Goal: Task Accomplishment & Management: Manage account settings

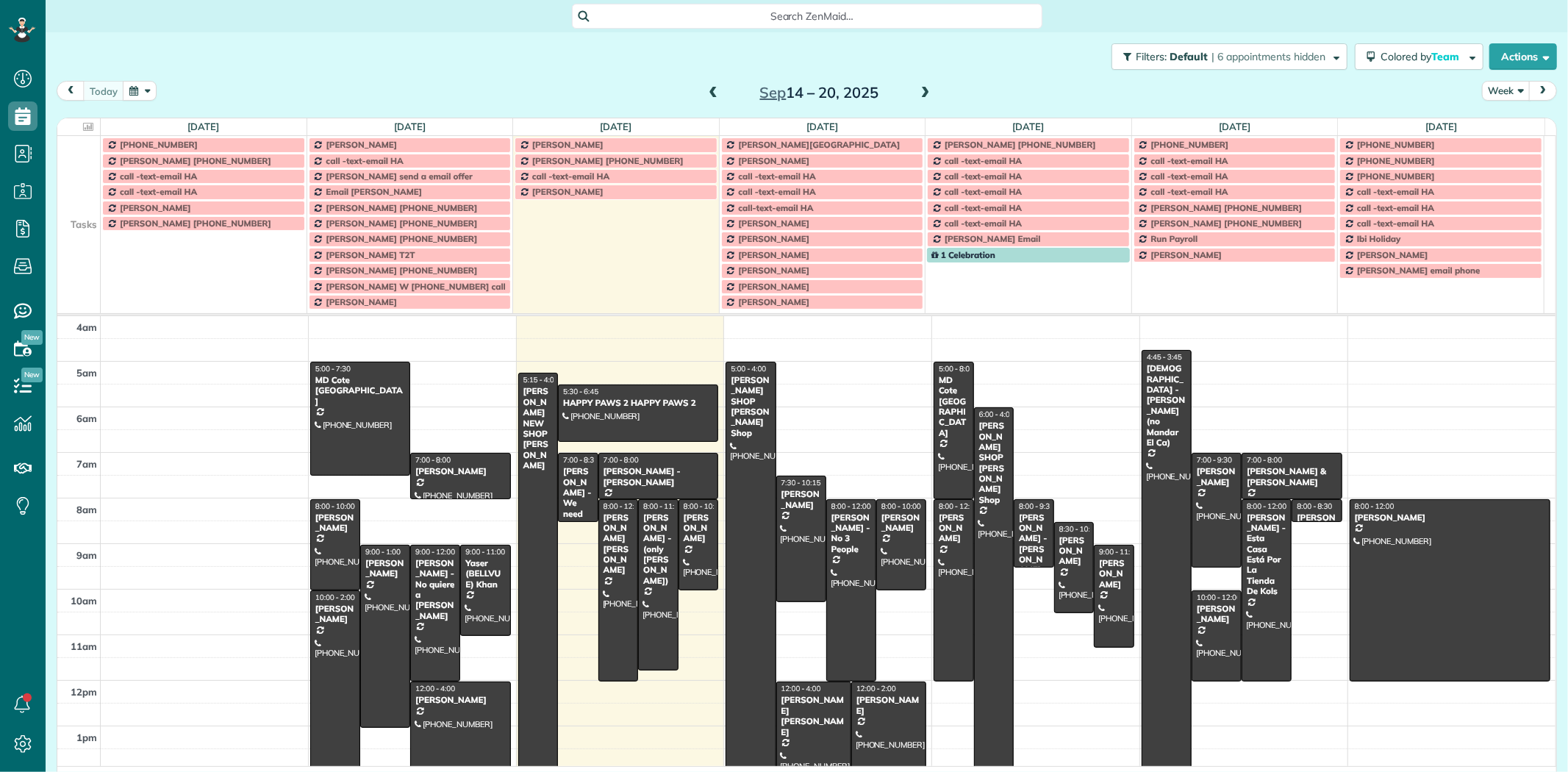
scroll to position [122, 0]
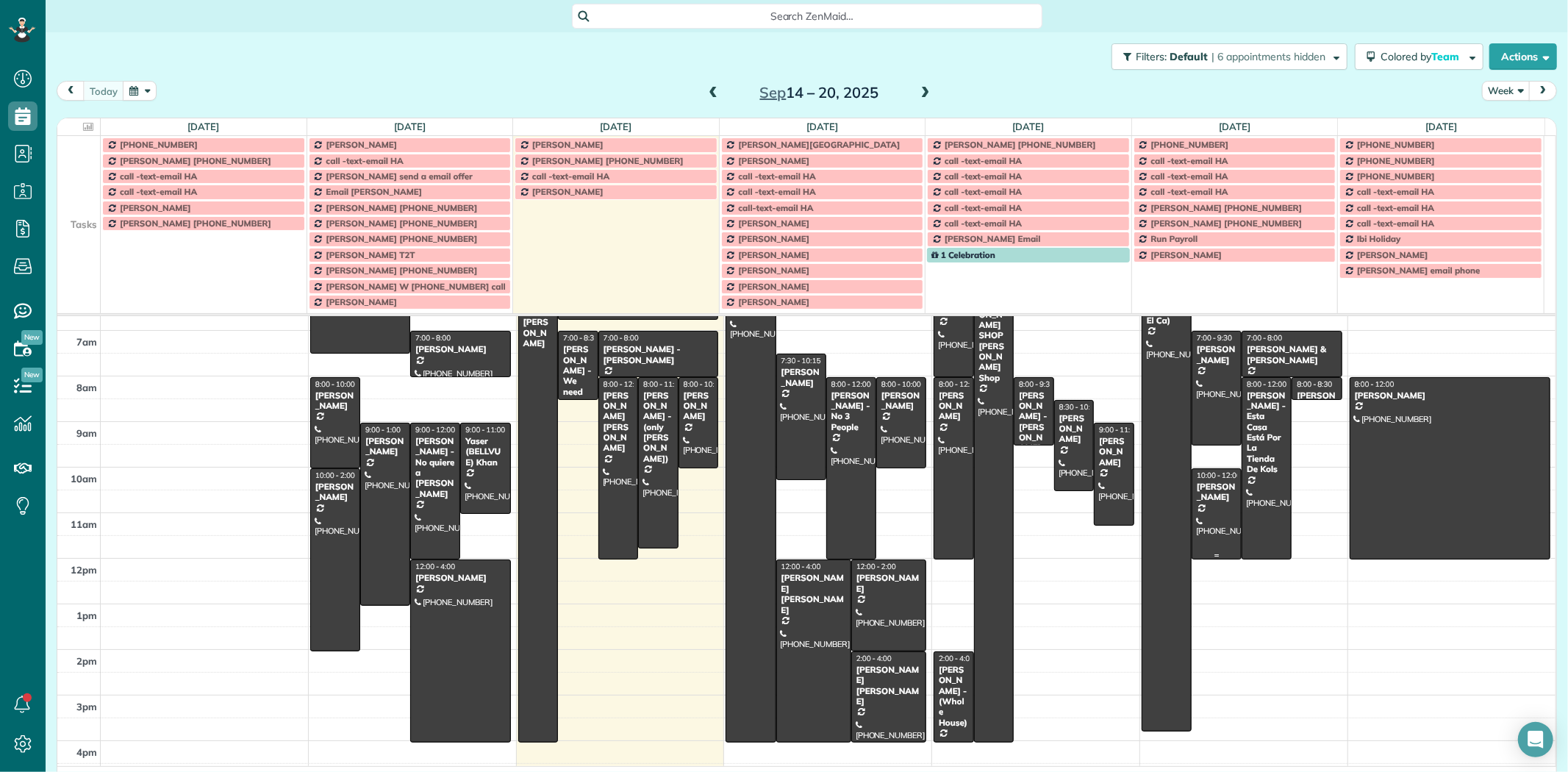
click at [1215, 480] on span "10:00 - 12:00" at bounding box center [1218, 475] width 44 height 10
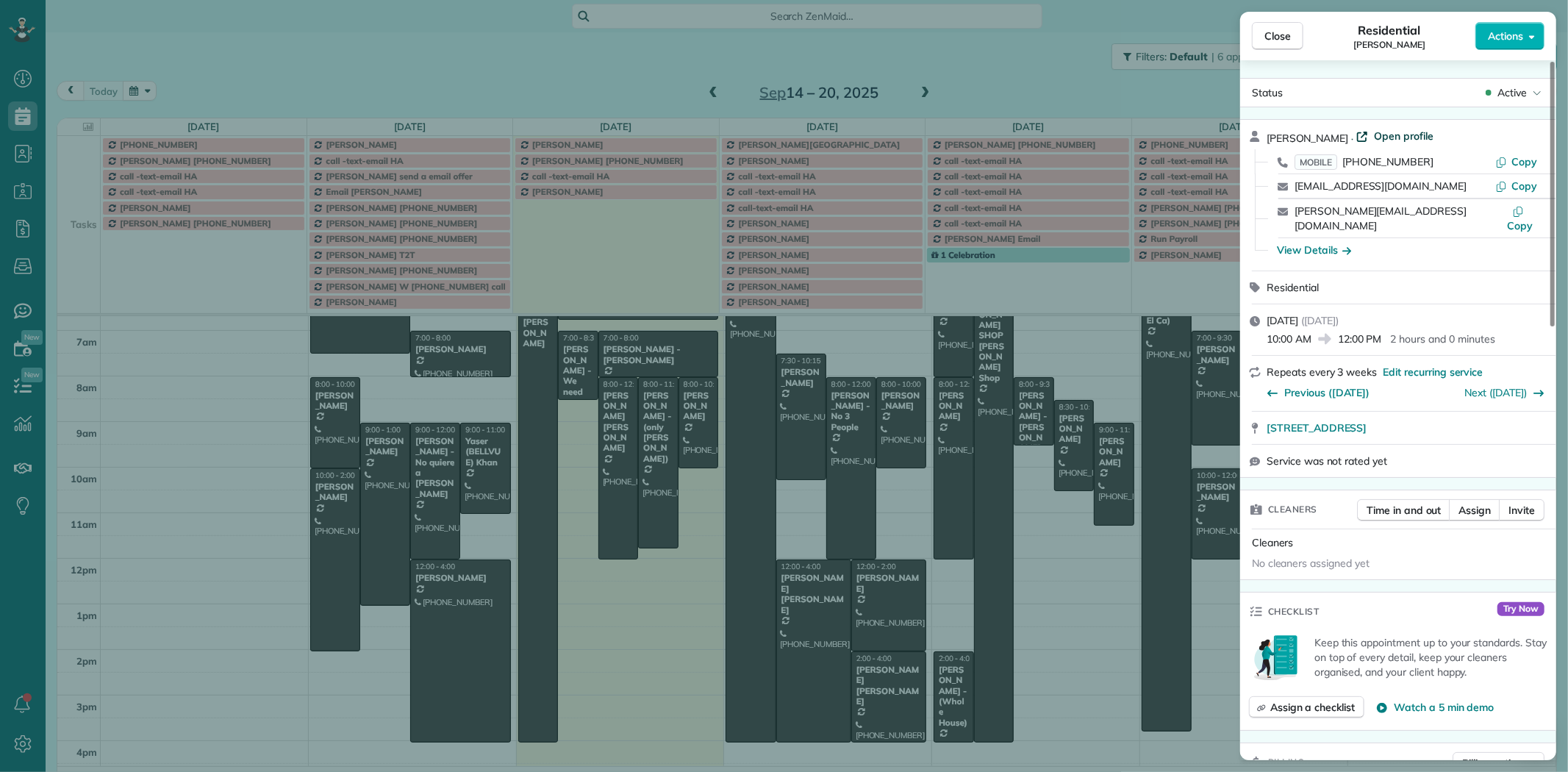
click at [1384, 141] on span "Open profile" at bounding box center [1403, 136] width 59 height 15
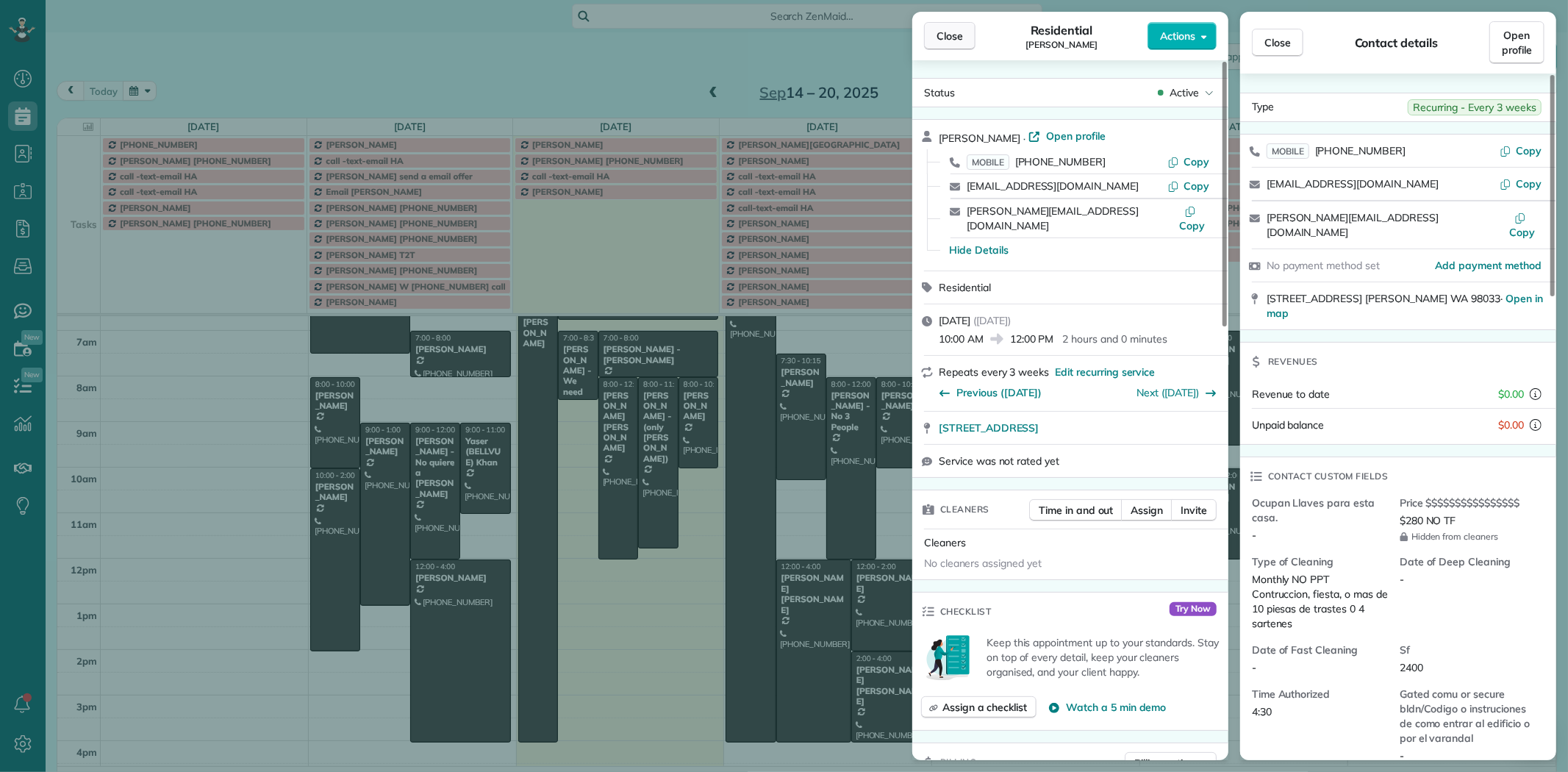
click at [953, 34] on span "Close" at bounding box center [950, 36] width 26 height 15
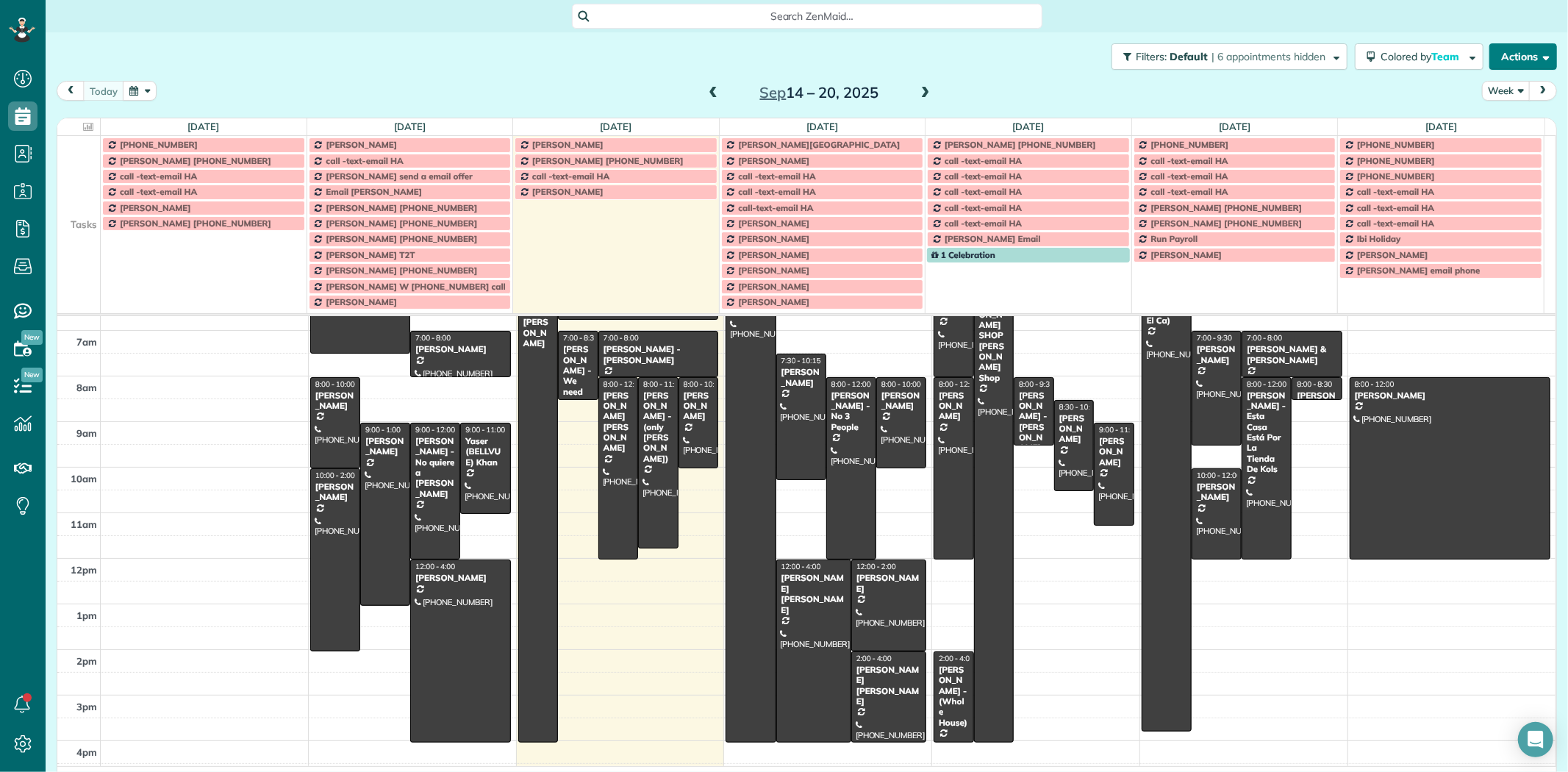
click at [1515, 53] on button "Actions" at bounding box center [1523, 56] width 68 height 26
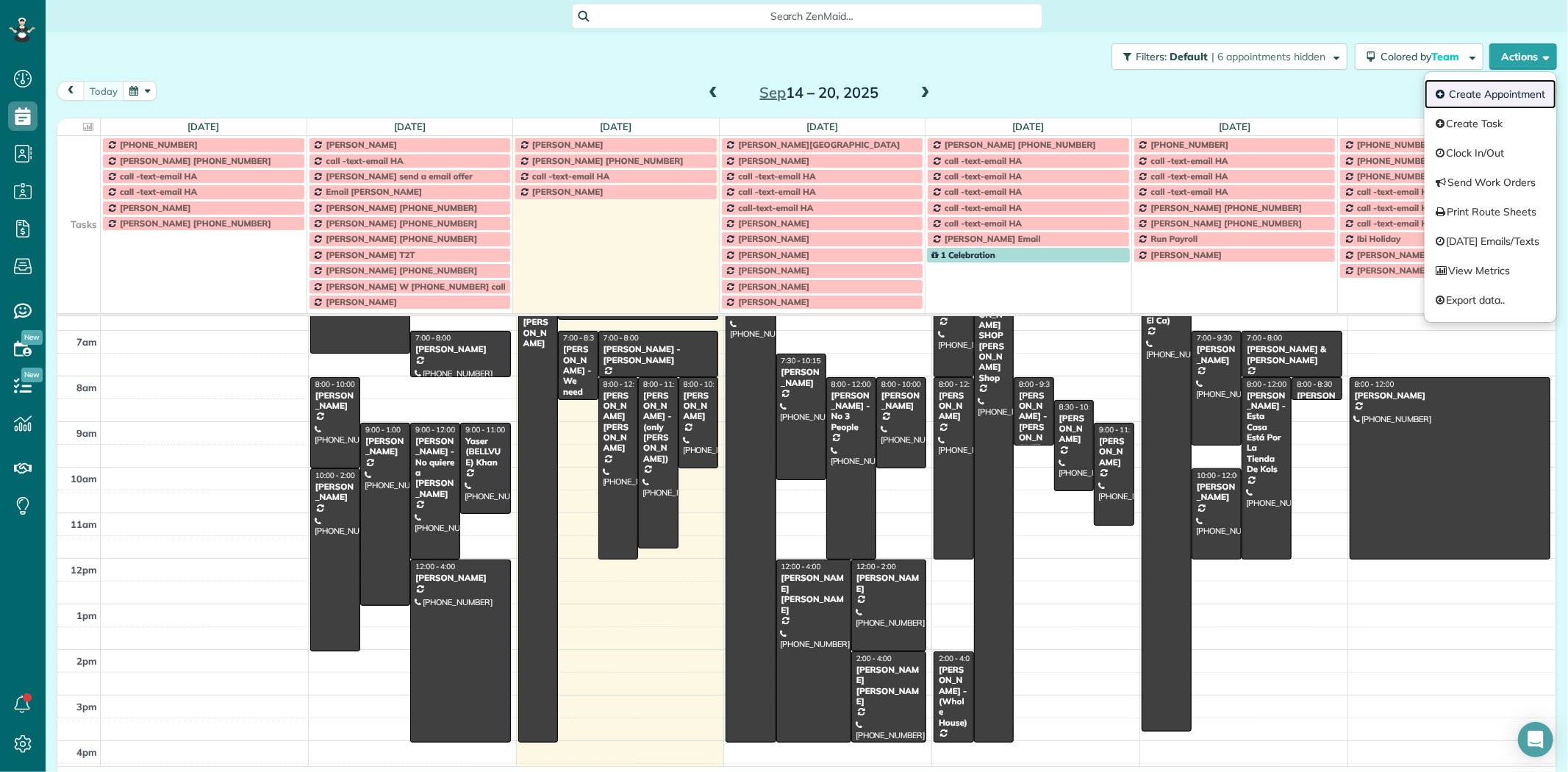
click at [1479, 98] on link "Create Appointment" at bounding box center [1490, 94] width 132 height 29
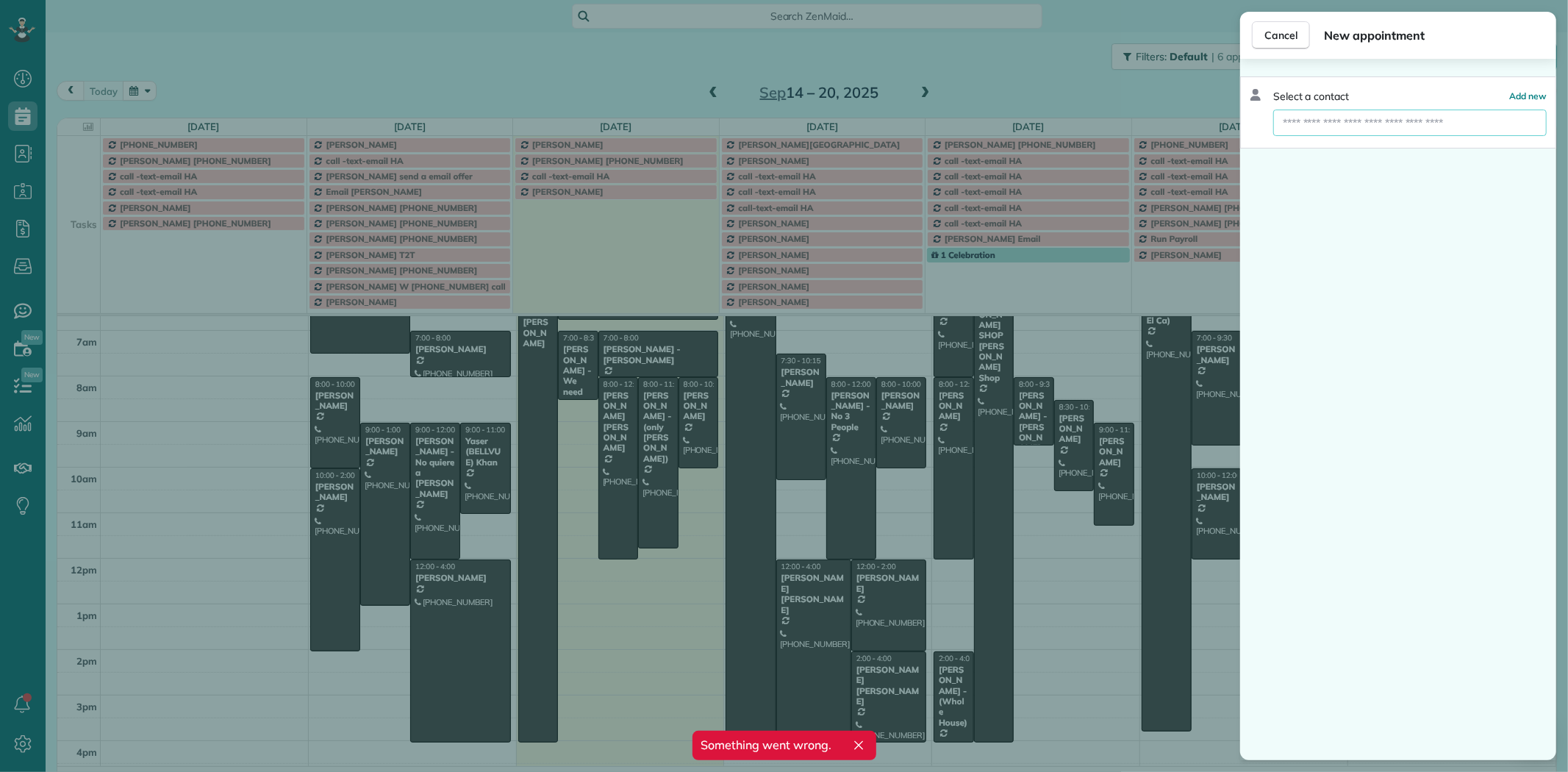
click at [1325, 122] on input "text" at bounding box center [1409, 123] width 273 height 26
paste input "**********"
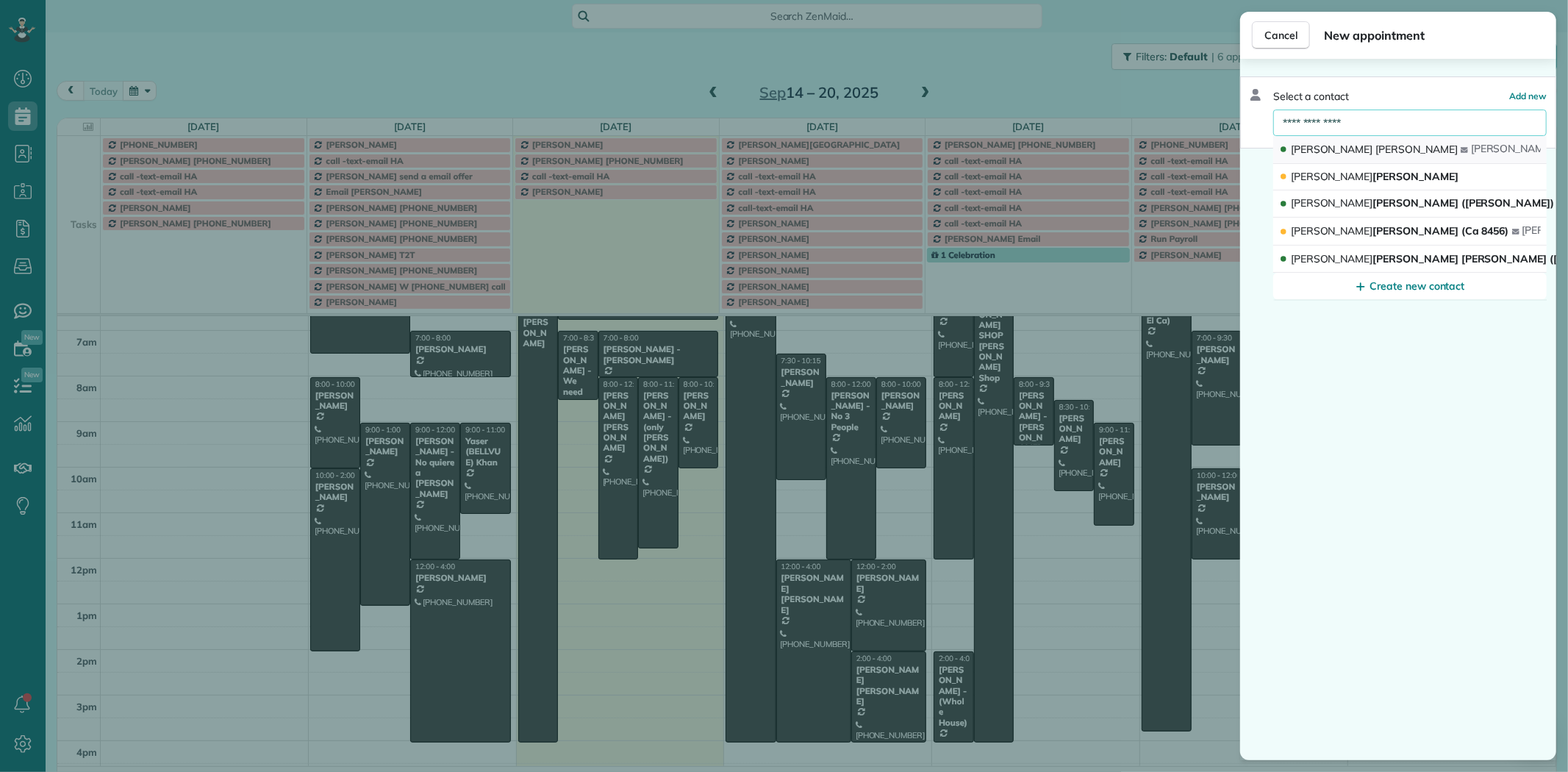
type input "**********"
click at [1375, 145] on span "Bellamy" at bounding box center [1416, 150] width 82 height 14
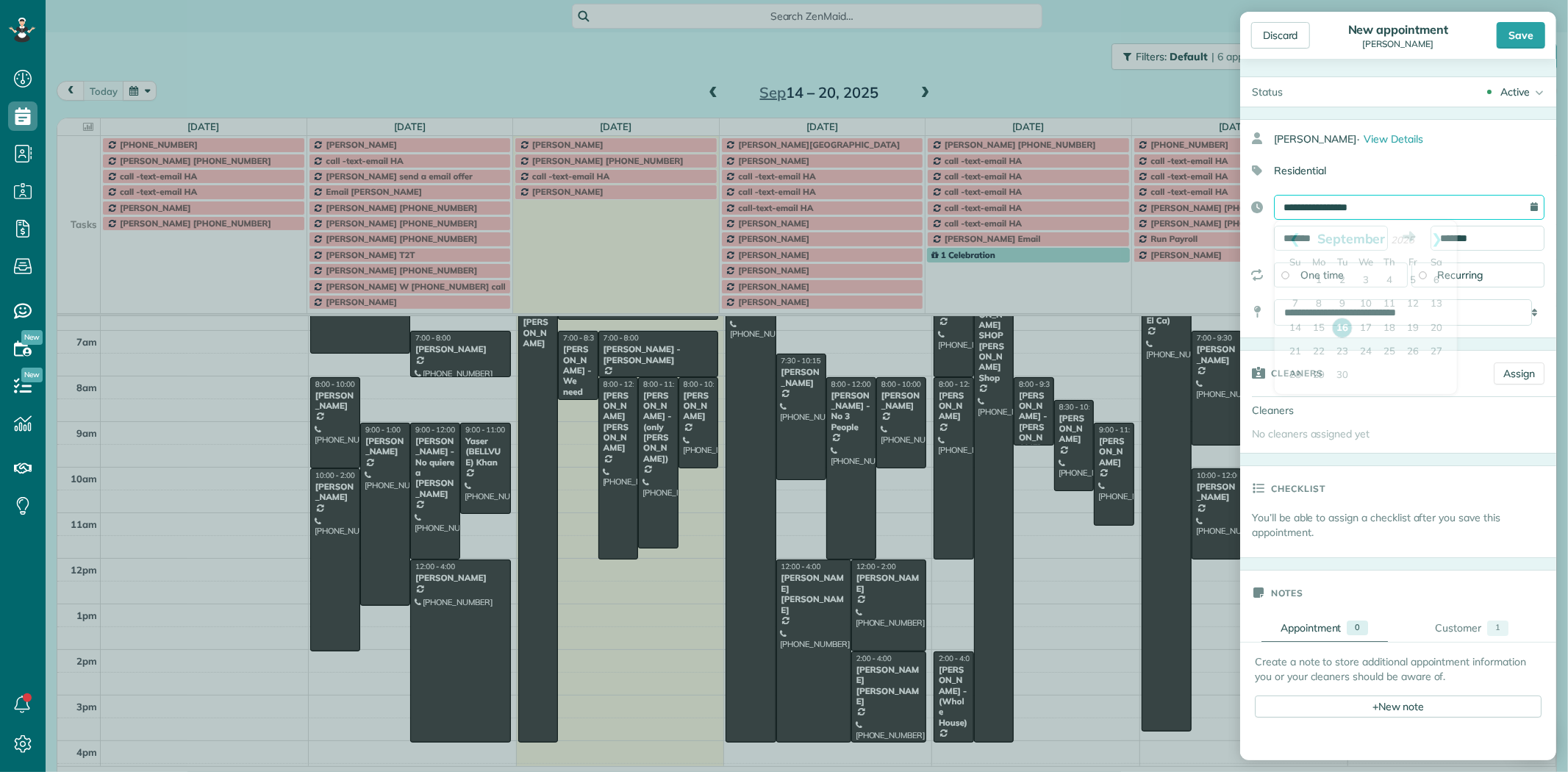
click at [1303, 206] on input "**********" at bounding box center [1408, 207] width 270 height 25
click at [1418, 330] on link "19" at bounding box center [1412, 328] width 23 height 23
type input "**********"
click at [1290, 239] on input "*******" at bounding box center [1330, 238] width 114 height 25
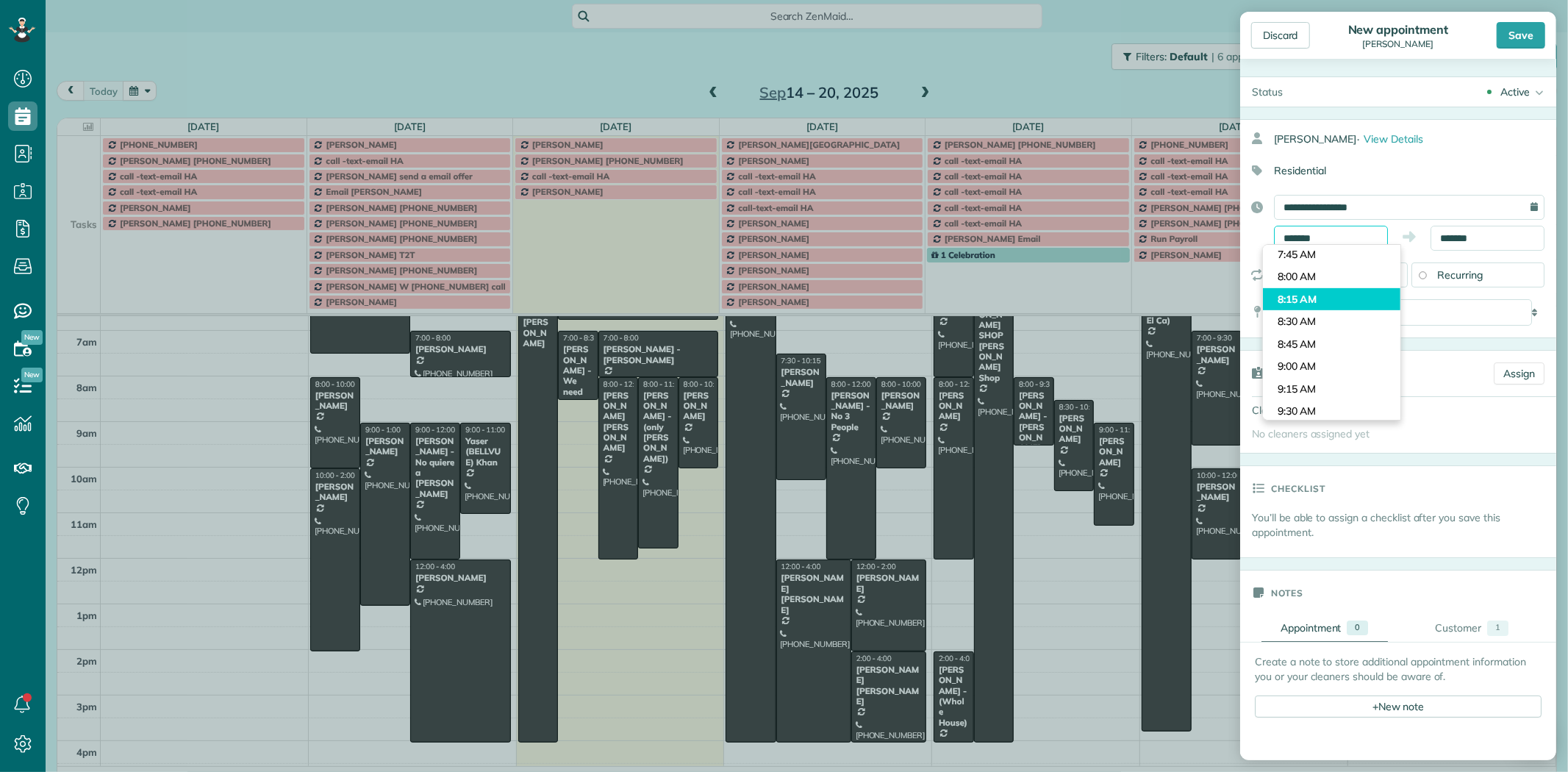
scroll to position [640, 0]
type input "*******"
click at [1304, 302] on body "Dashboard Scheduling Calendar View List View Dispatch View - Weekly scheduling …" at bounding box center [784, 386] width 1568 height 772
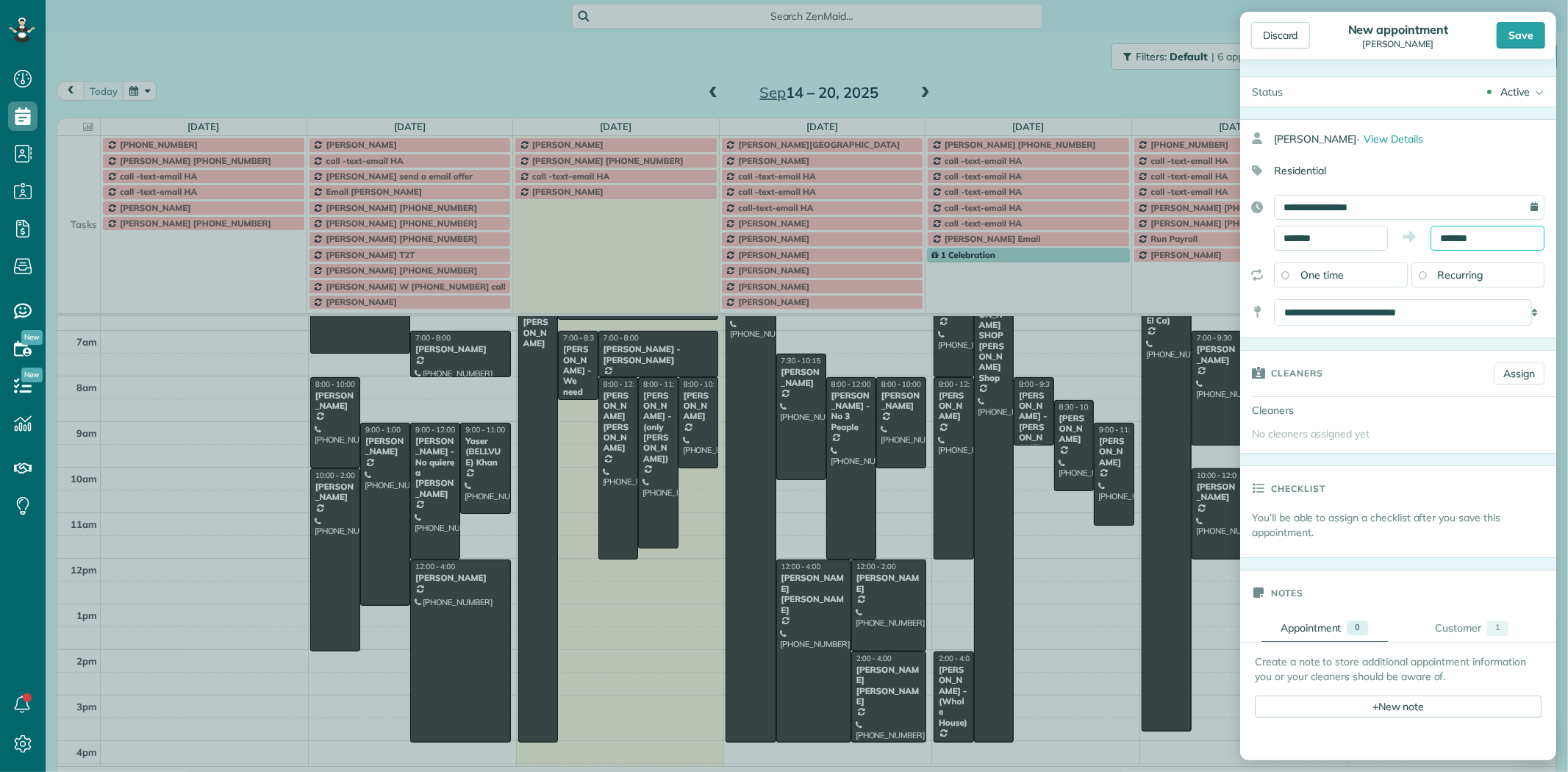
click at [1442, 236] on input "*******" at bounding box center [1487, 238] width 114 height 25
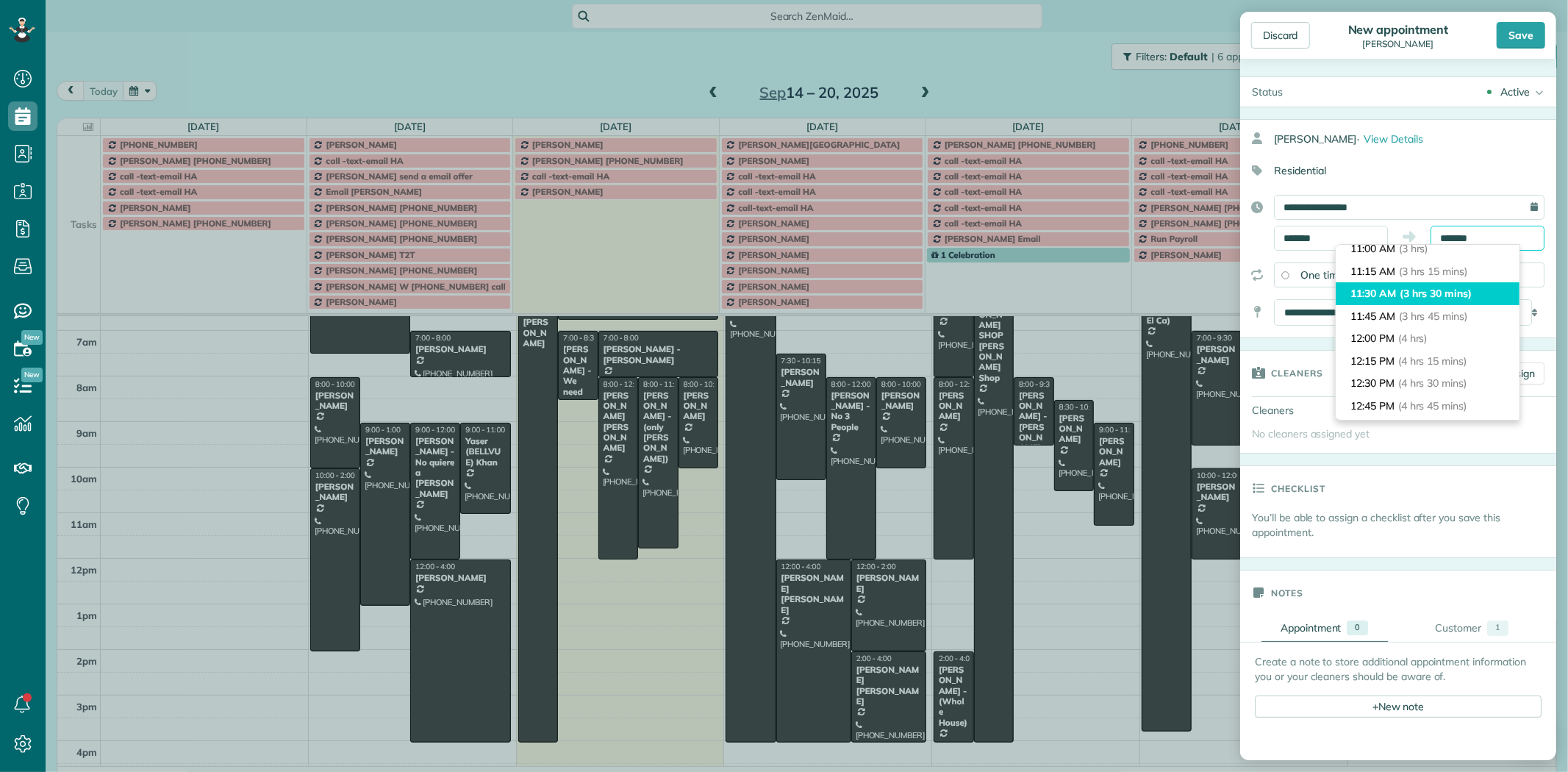
scroll to position [287, 0]
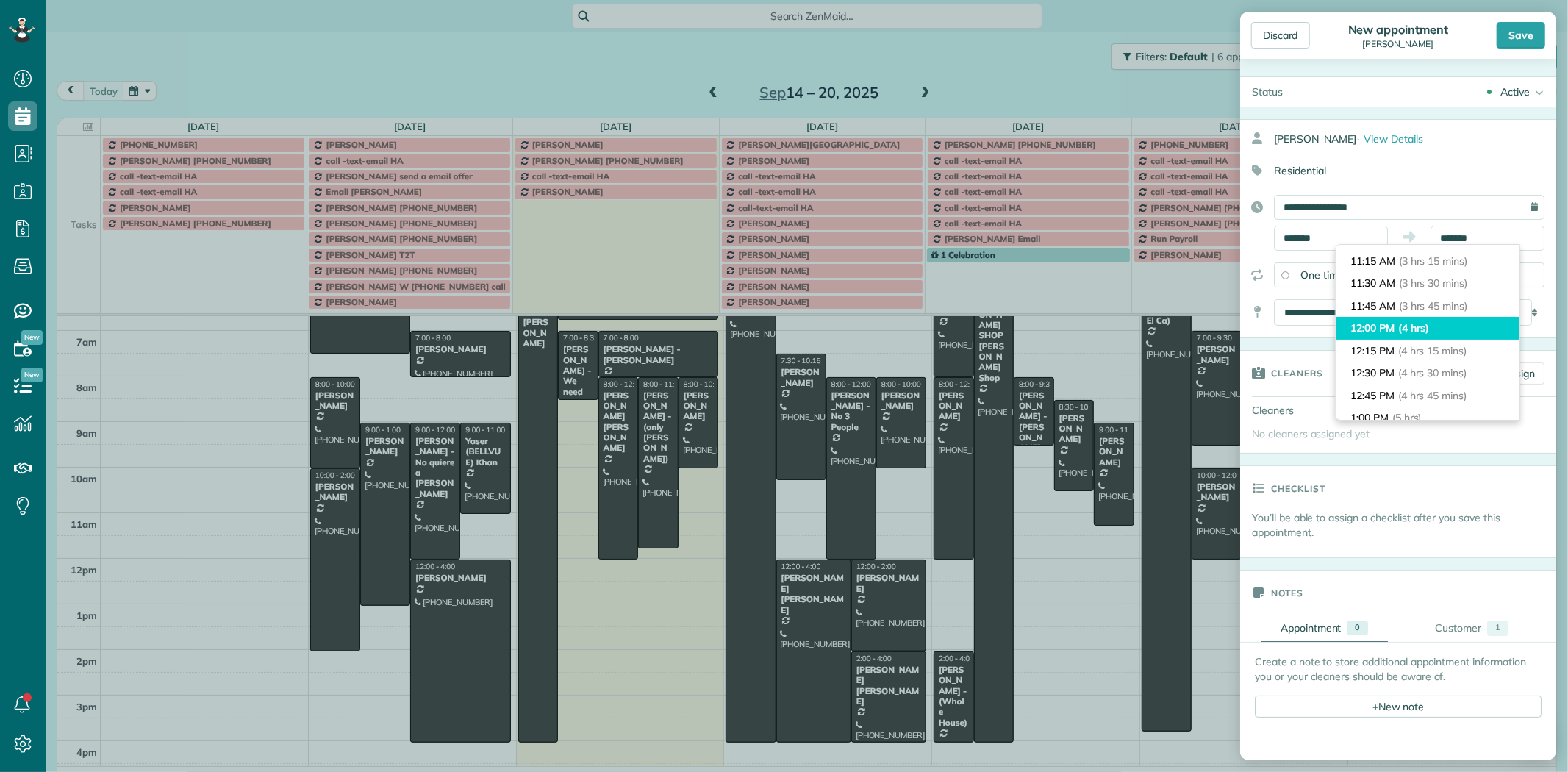
type input "********"
click at [1390, 332] on li "12:00 PM (4 hrs)" at bounding box center [1427, 328] width 184 height 23
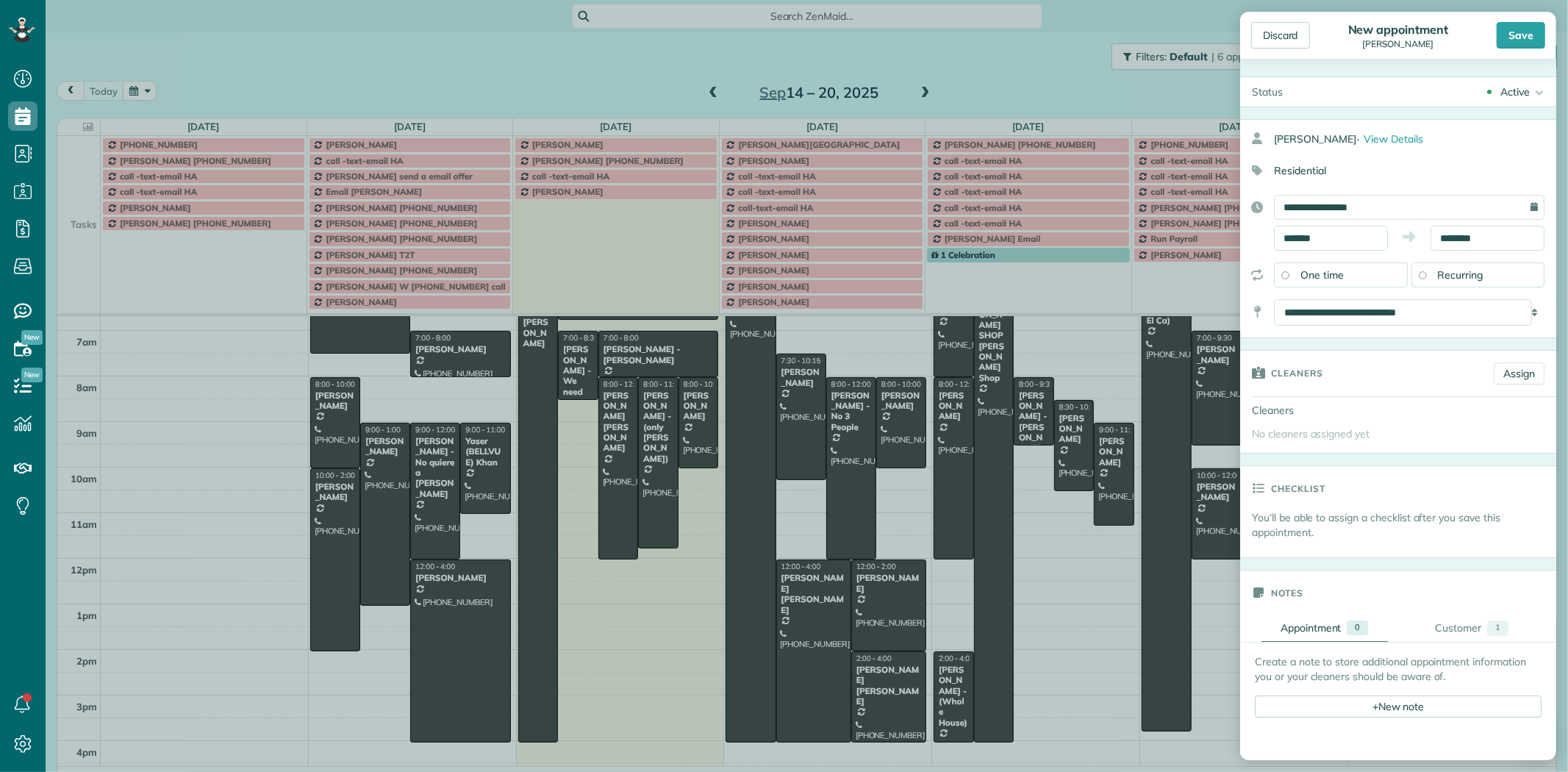
click at [1438, 270] on span "Recurring" at bounding box center [1460, 275] width 46 height 14
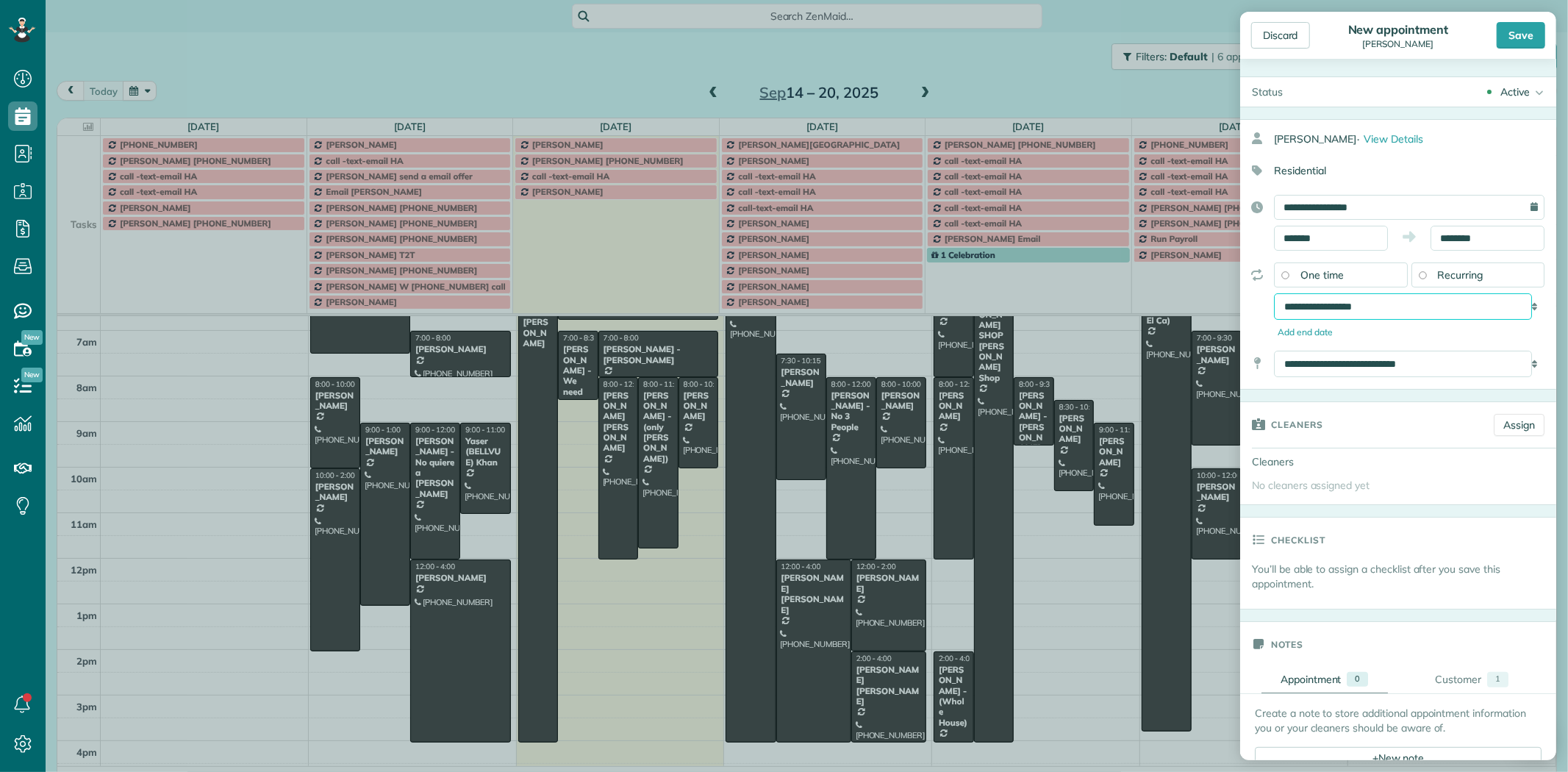
click at [1361, 306] on select "**********" at bounding box center [1402, 306] width 258 height 26
select select "**********"
click at [1274, 293] on select "**********" at bounding box center [1402, 306] width 258 height 26
click at [1523, 45] on div "Save" at bounding box center [1521, 35] width 48 height 26
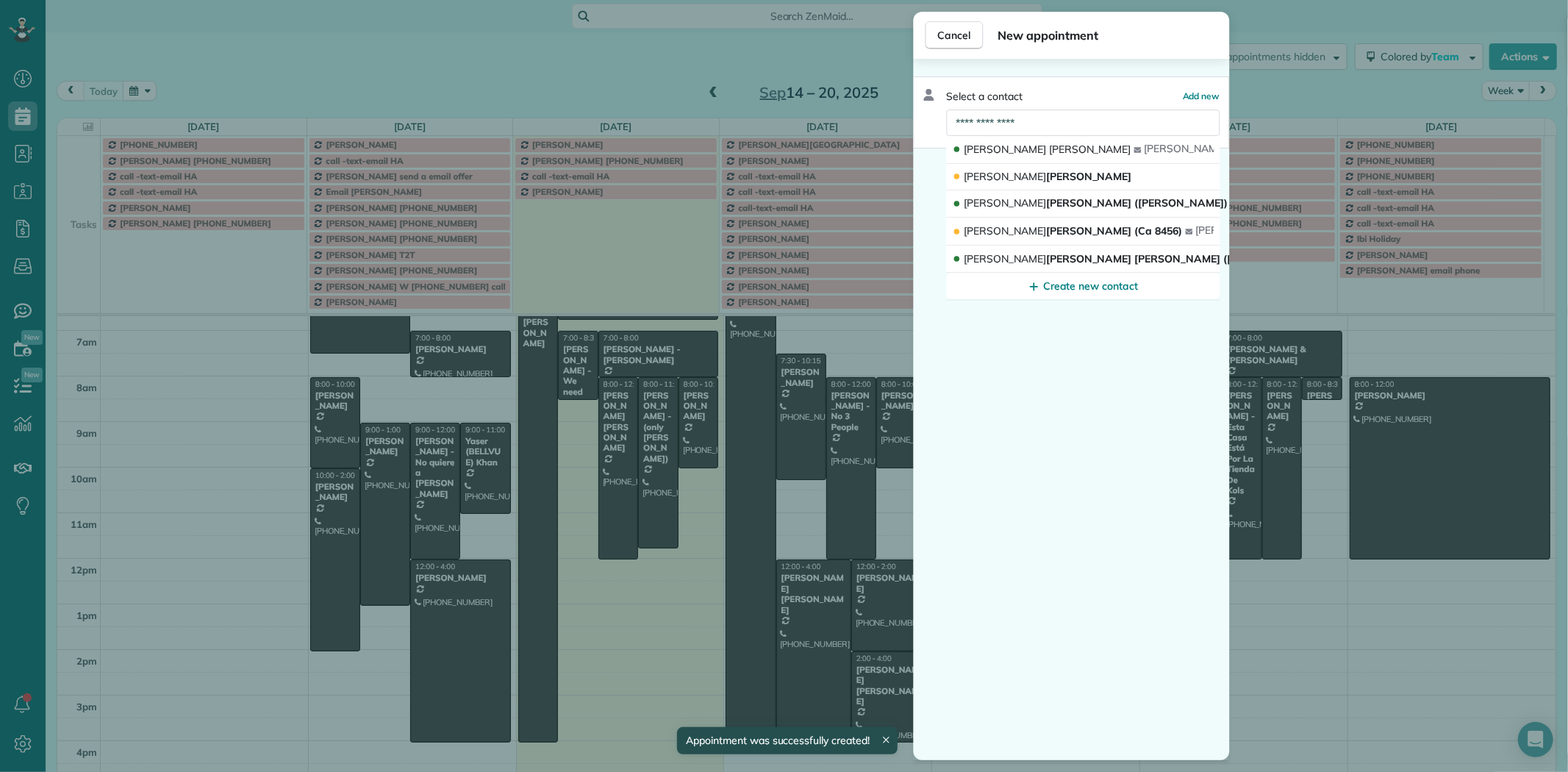
scroll to position [108, 0]
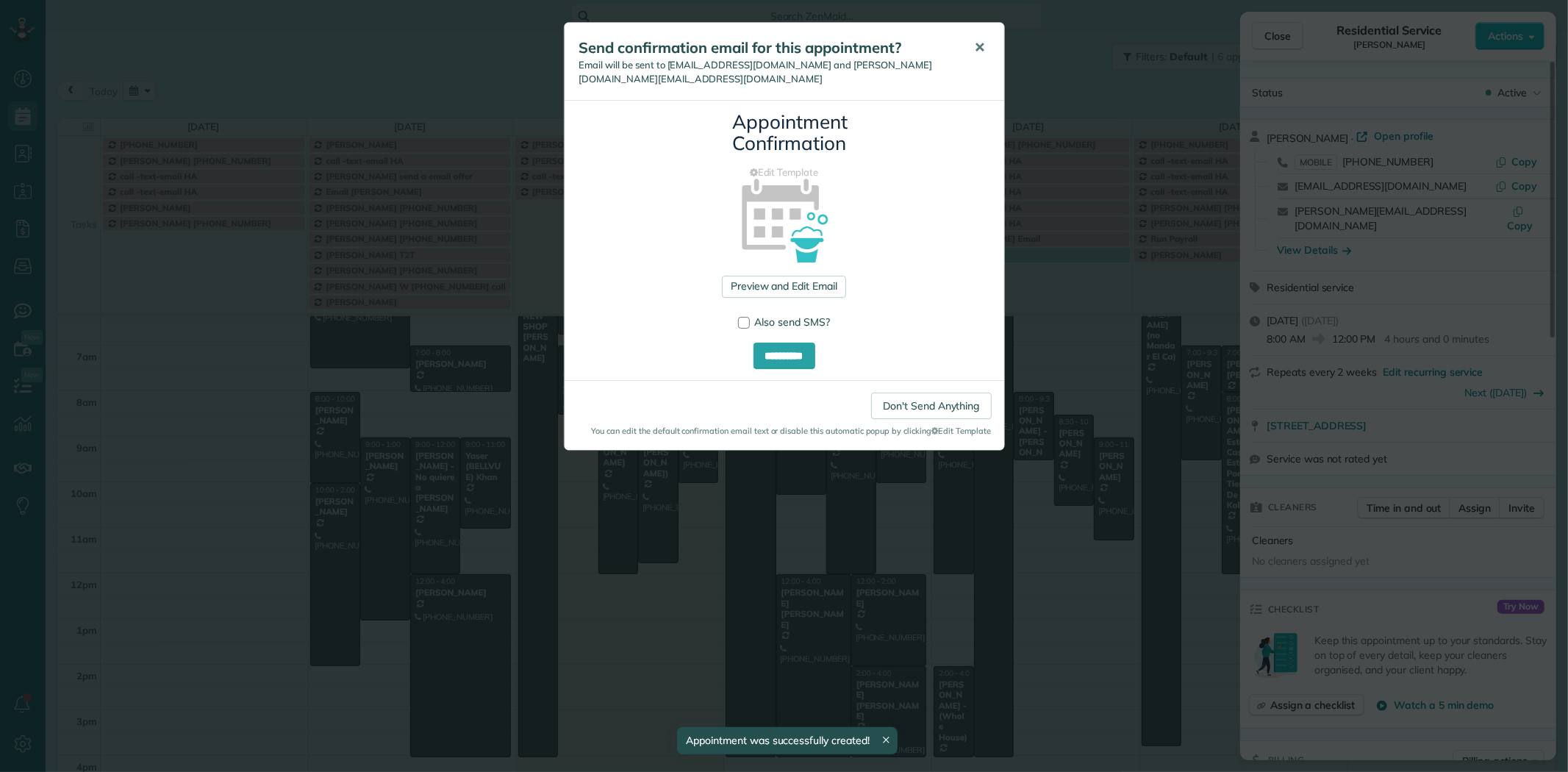
click at [974, 51] on span "✕" at bounding box center [980, 47] width 11 height 17
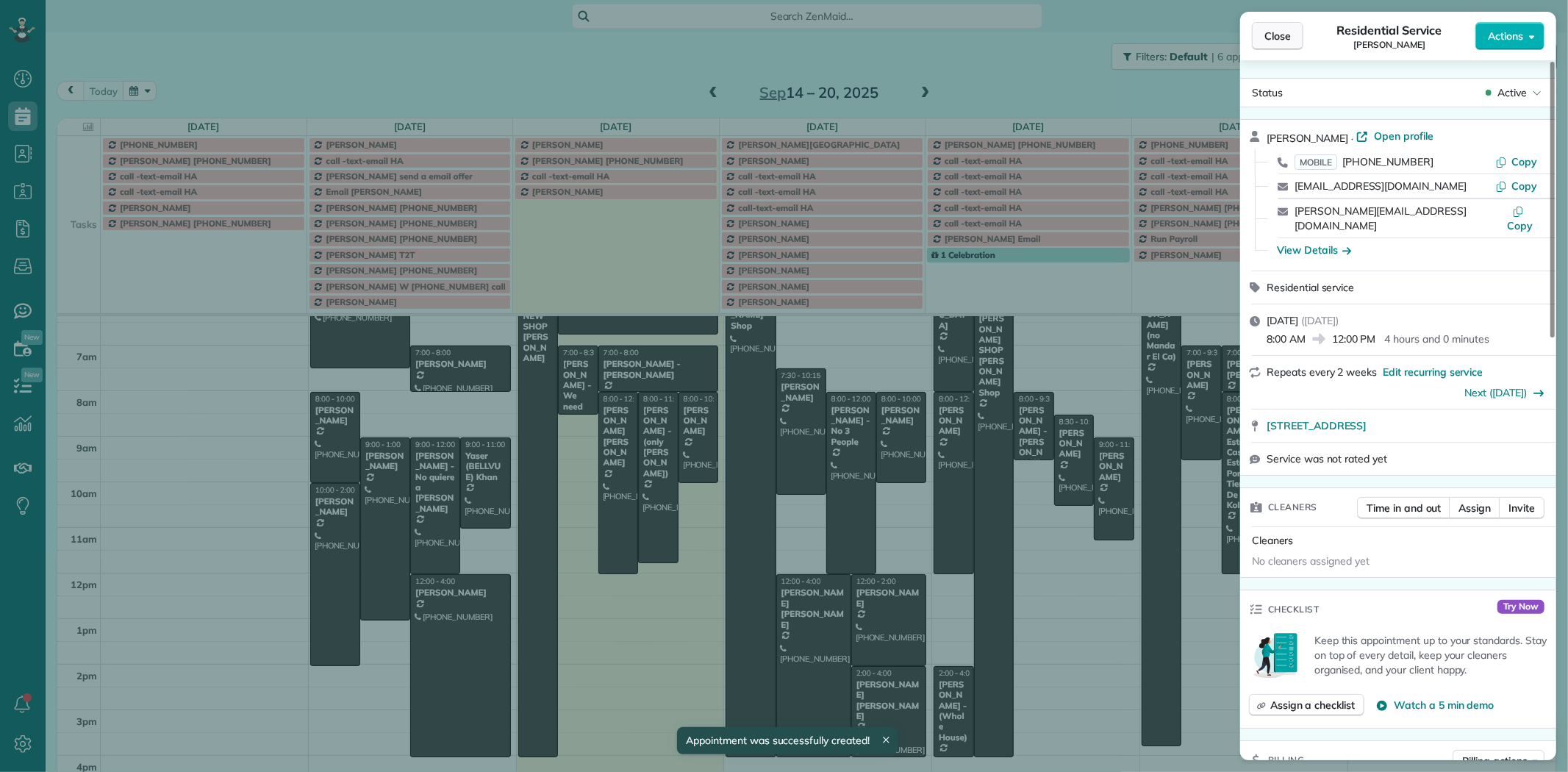
click at [1279, 27] on button "Close" at bounding box center [1278, 35] width 51 height 28
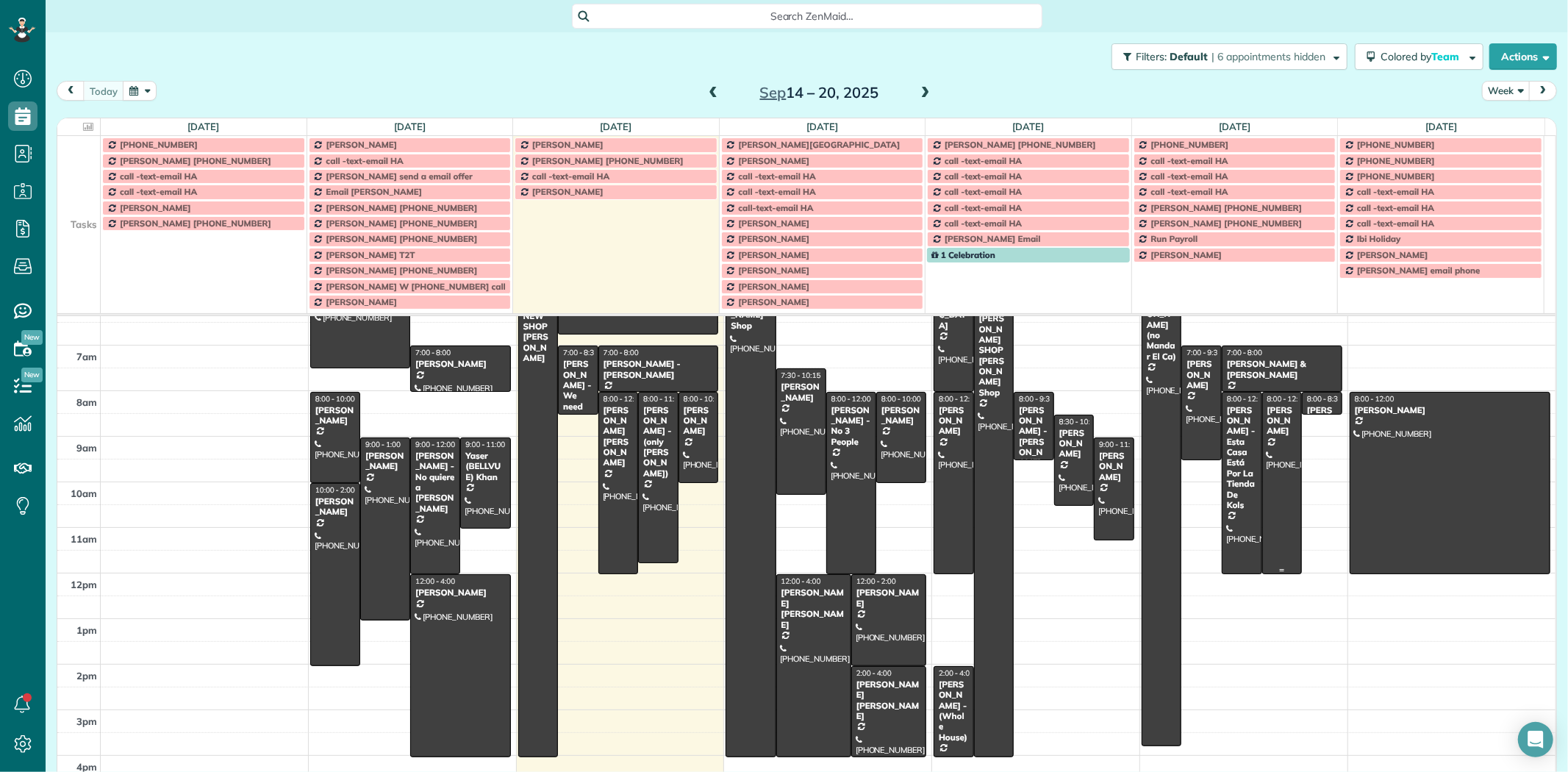
click at [1266, 436] on div "[PERSON_NAME]" at bounding box center [1282, 421] width 32 height 32
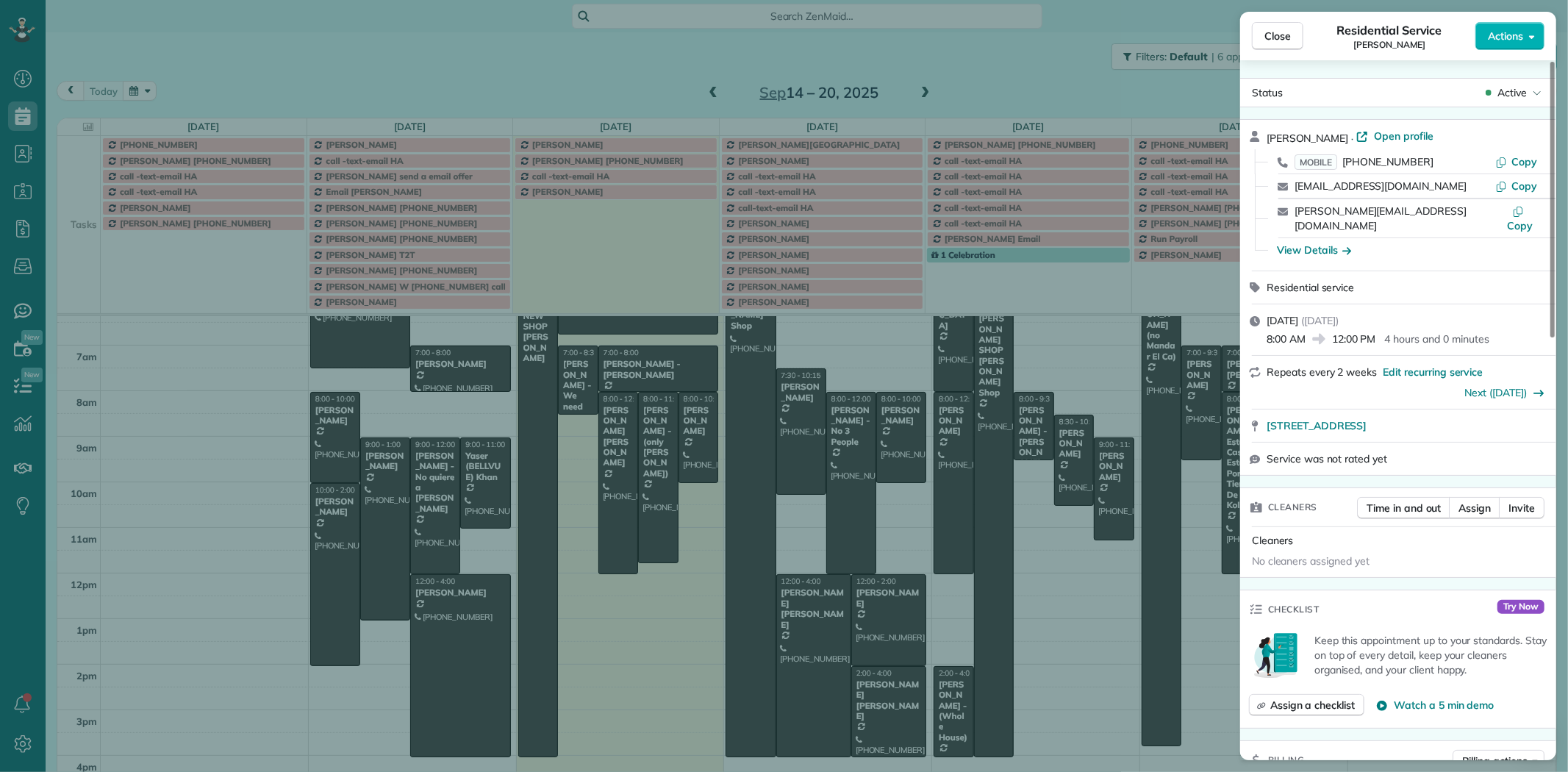
click at [1396, 143] on div "Alison Bellamy · Open profile" at bounding box center [1406, 137] width 281 height 17
click at [1395, 138] on span "Open profile" at bounding box center [1403, 136] width 59 height 15
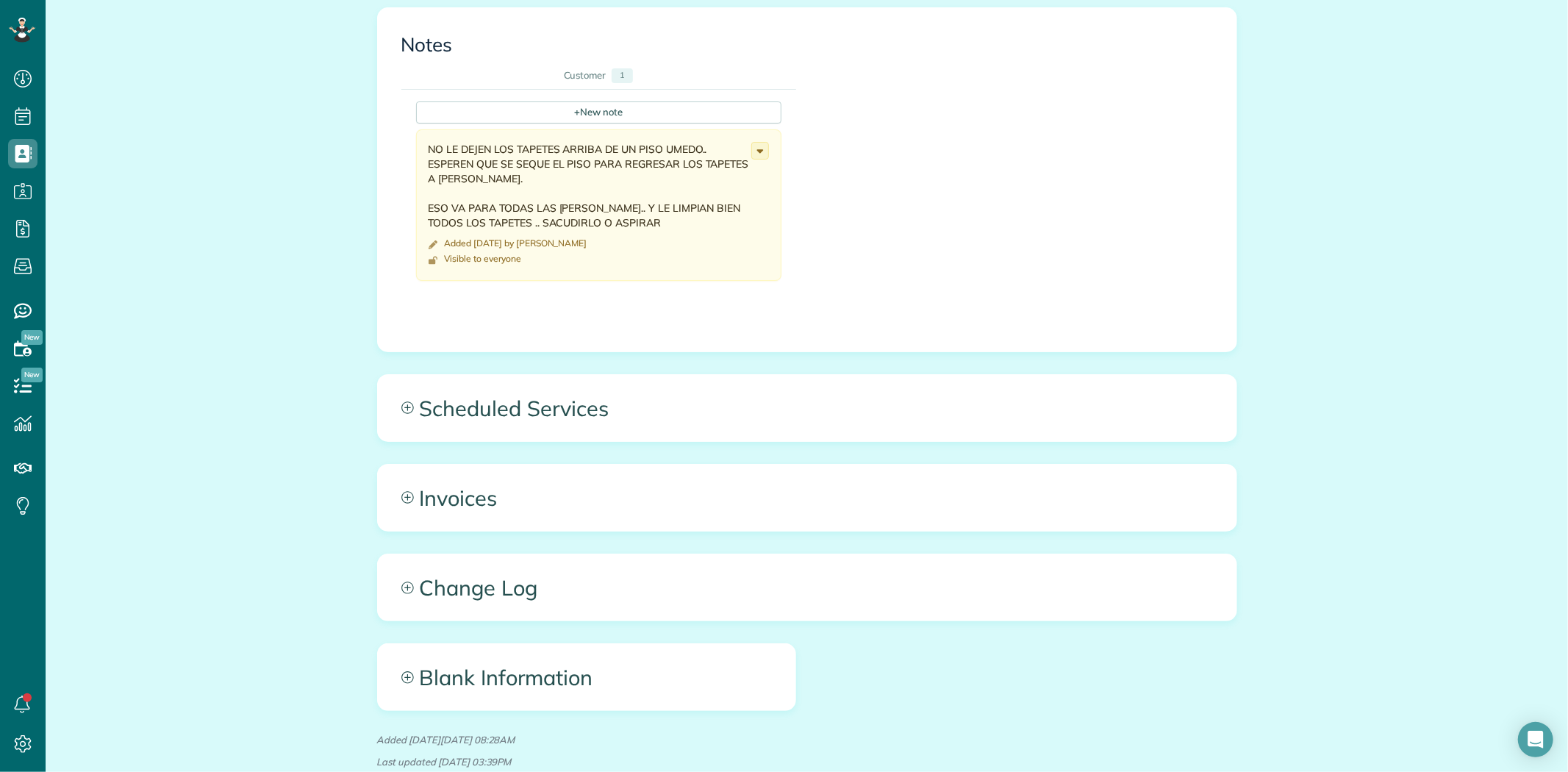
scroll to position [1746, 0]
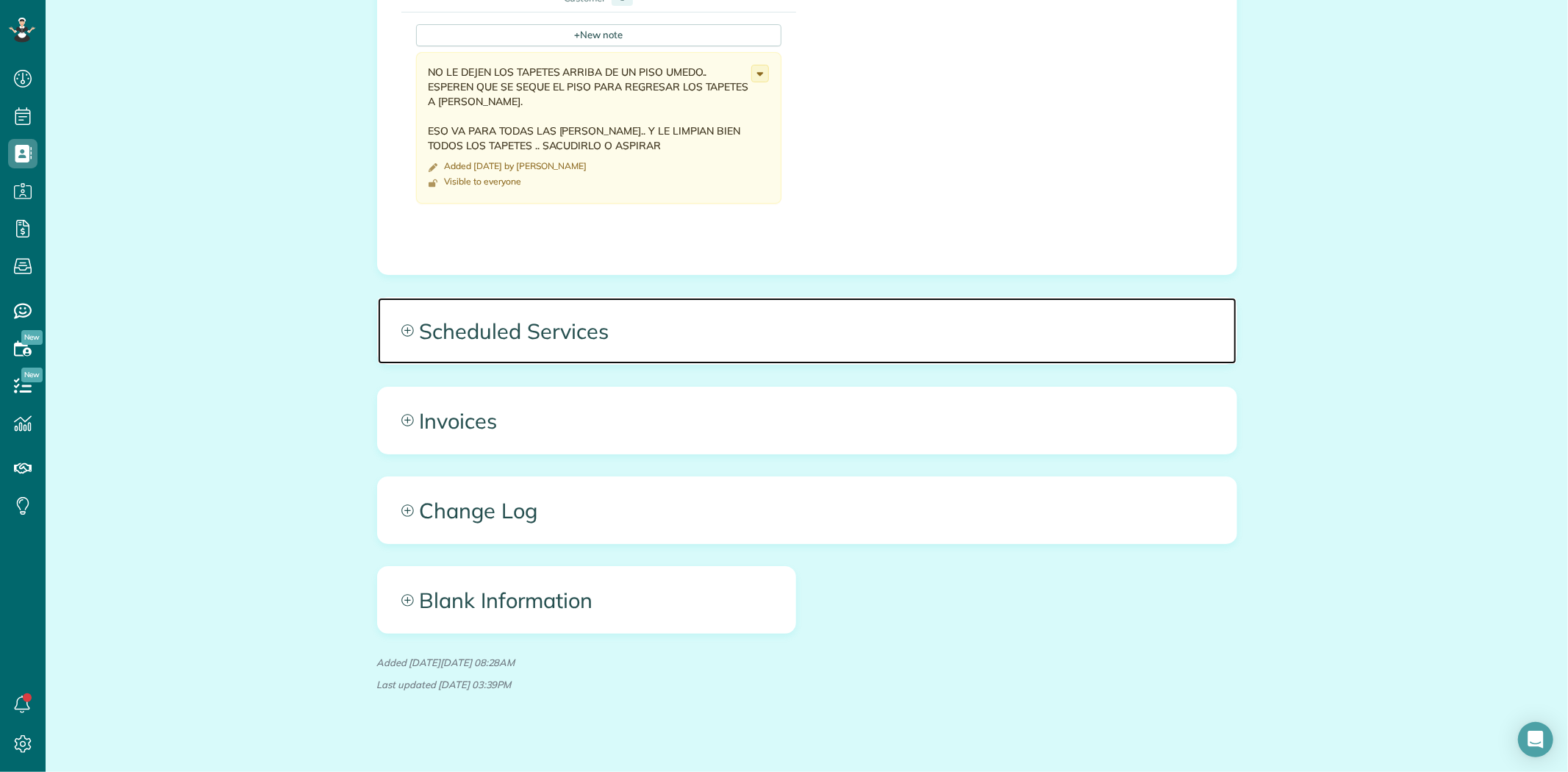
click at [524, 330] on span "Scheduled Services" at bounding box center [807, 331] width 858 height 66
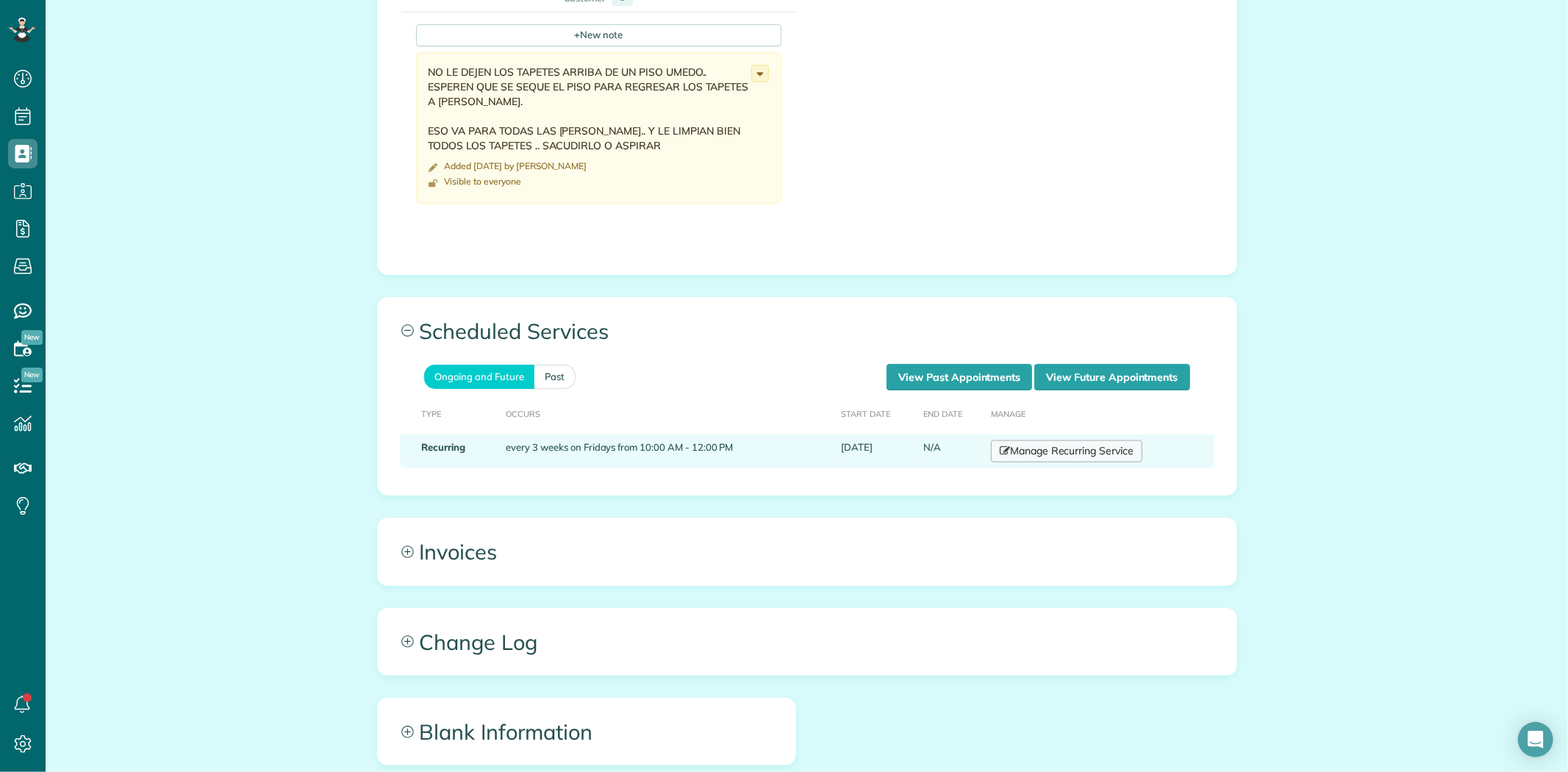
click at [1024, 440] on link "Manage Recurring Service" at bounding box center [1066, 451] width 151 height 22
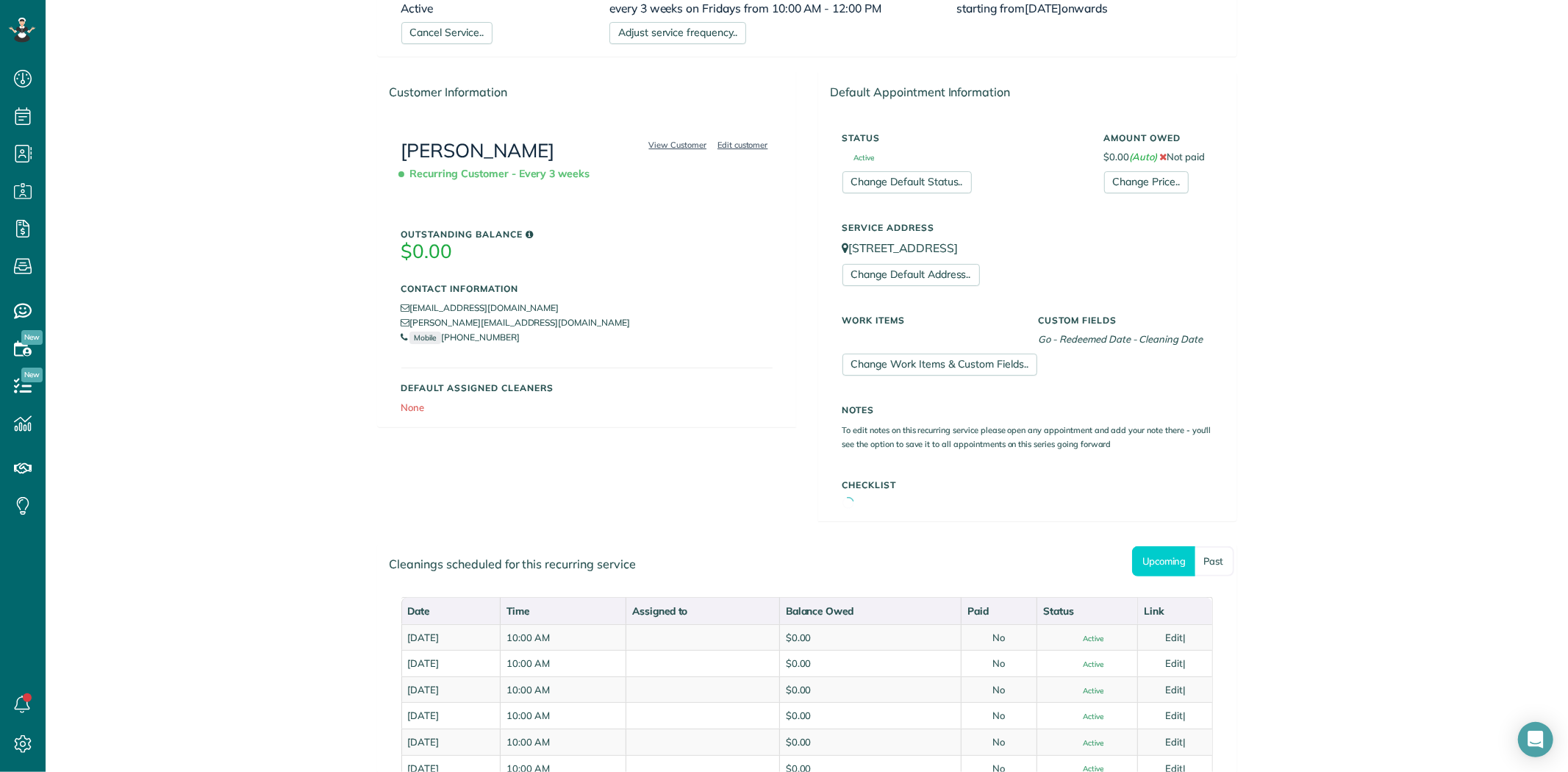
scroll to position [362, 0]
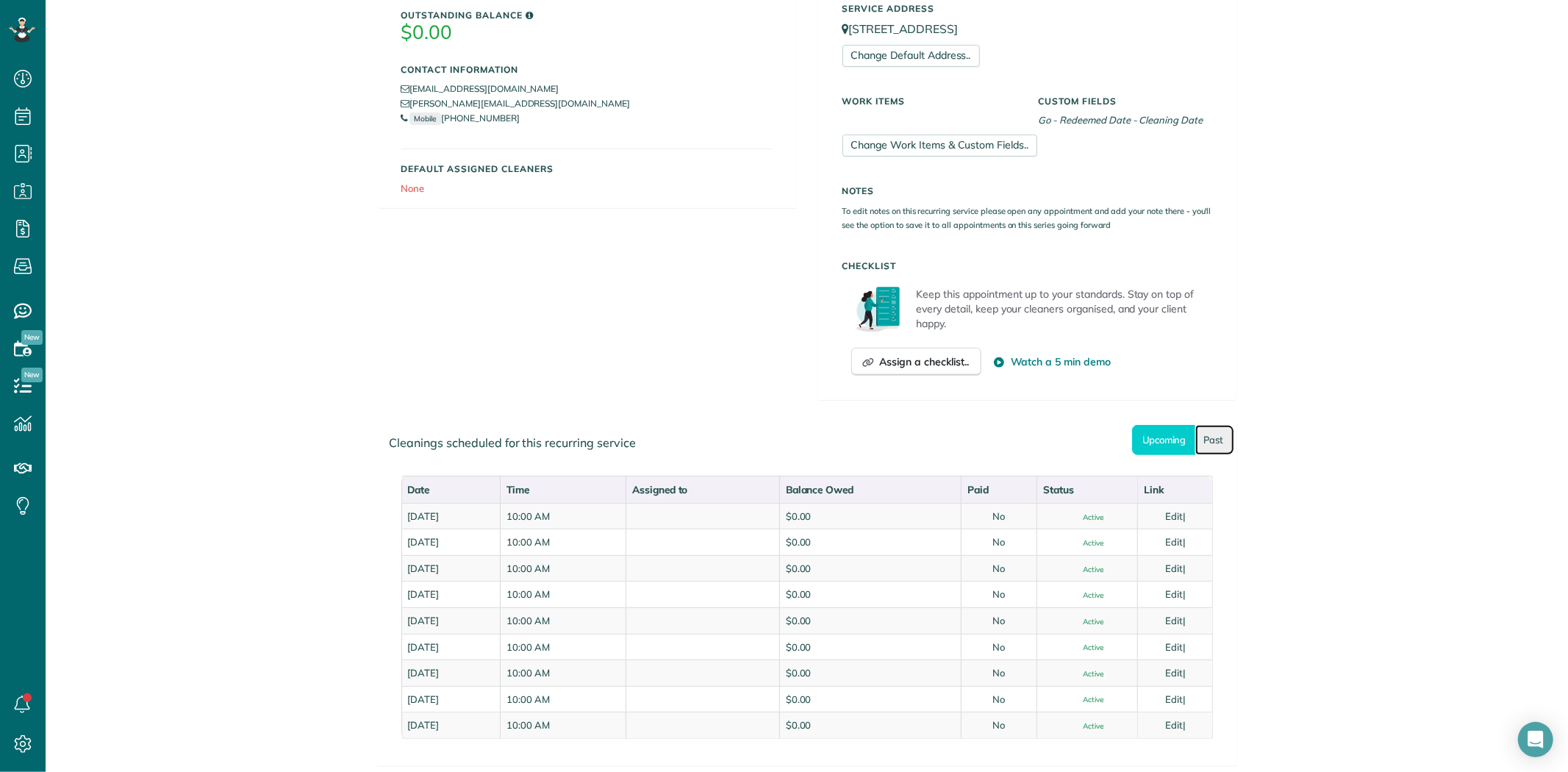
click at [1214, 438] on link "Past" at bounding box center [1214, 440] width 39 height 30
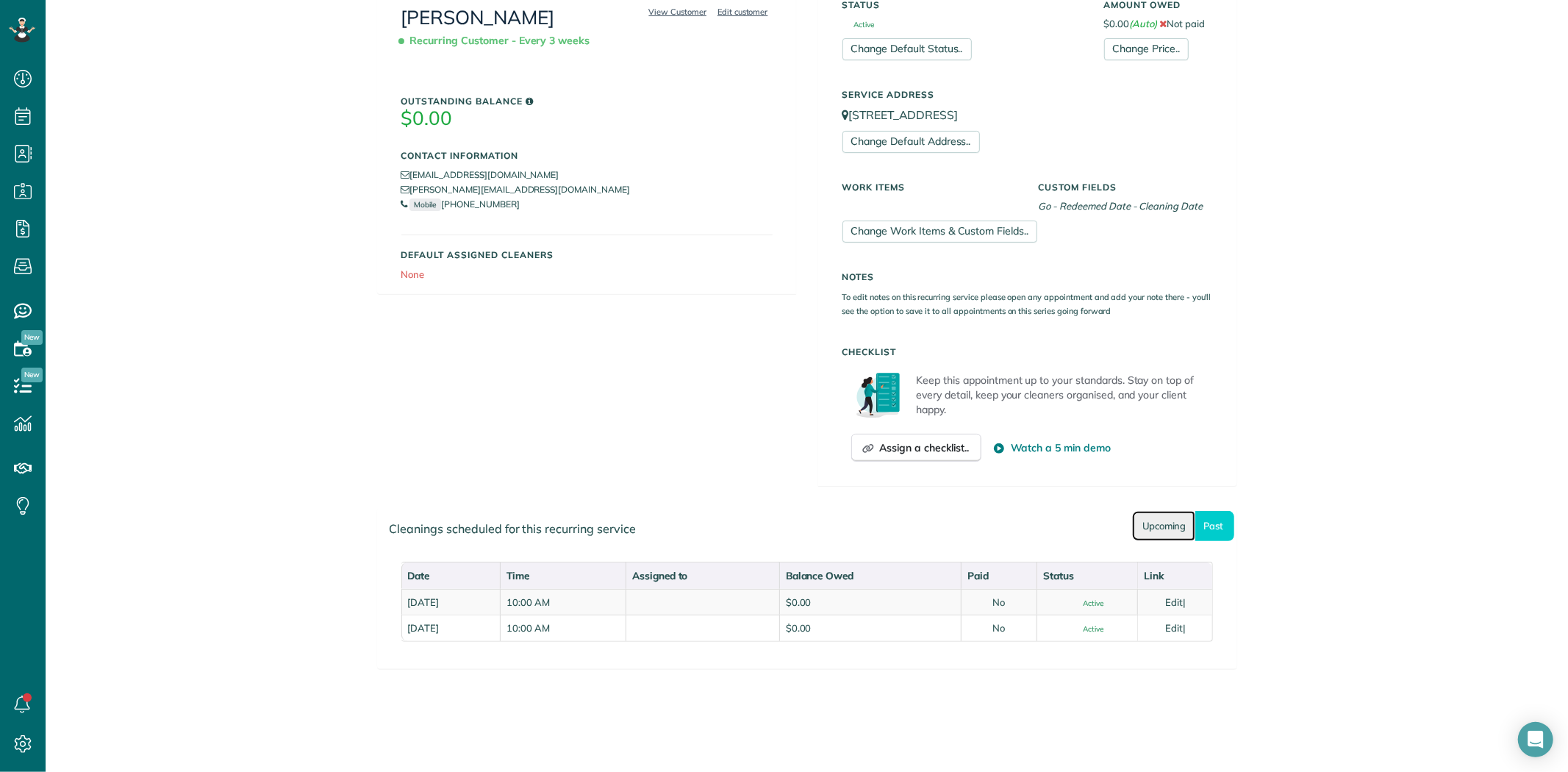
click at [1147, 527] on link "Upcoming" at bounding box center [1163, 526] width 63 height 30
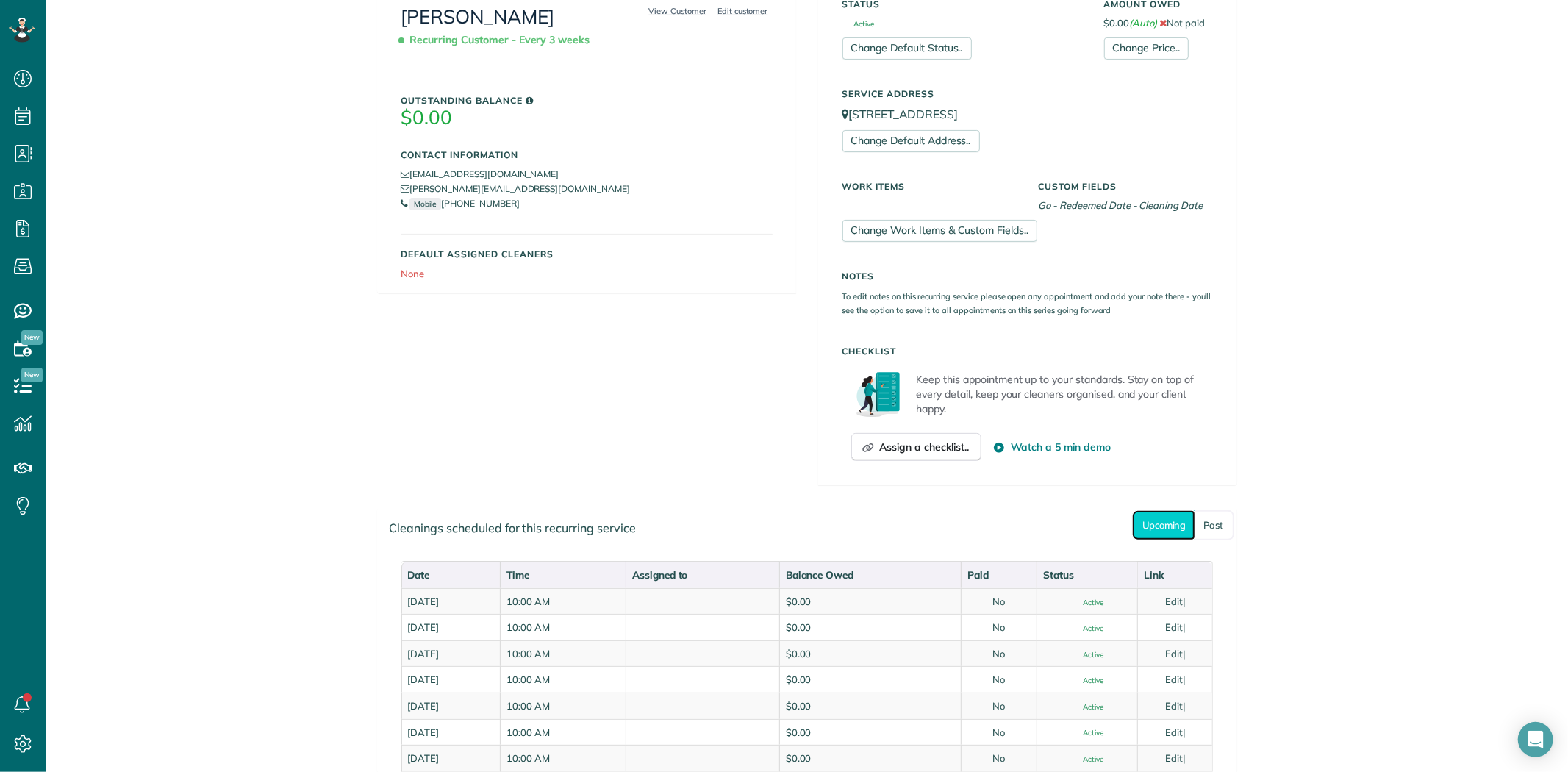
click at [1174, 530] on link "Upcoming" at bounding box center [1163, 525] width 63 height 30
click at [1195, 524] on link "Past" at bounding box center [1214, 525] width 39 height 30
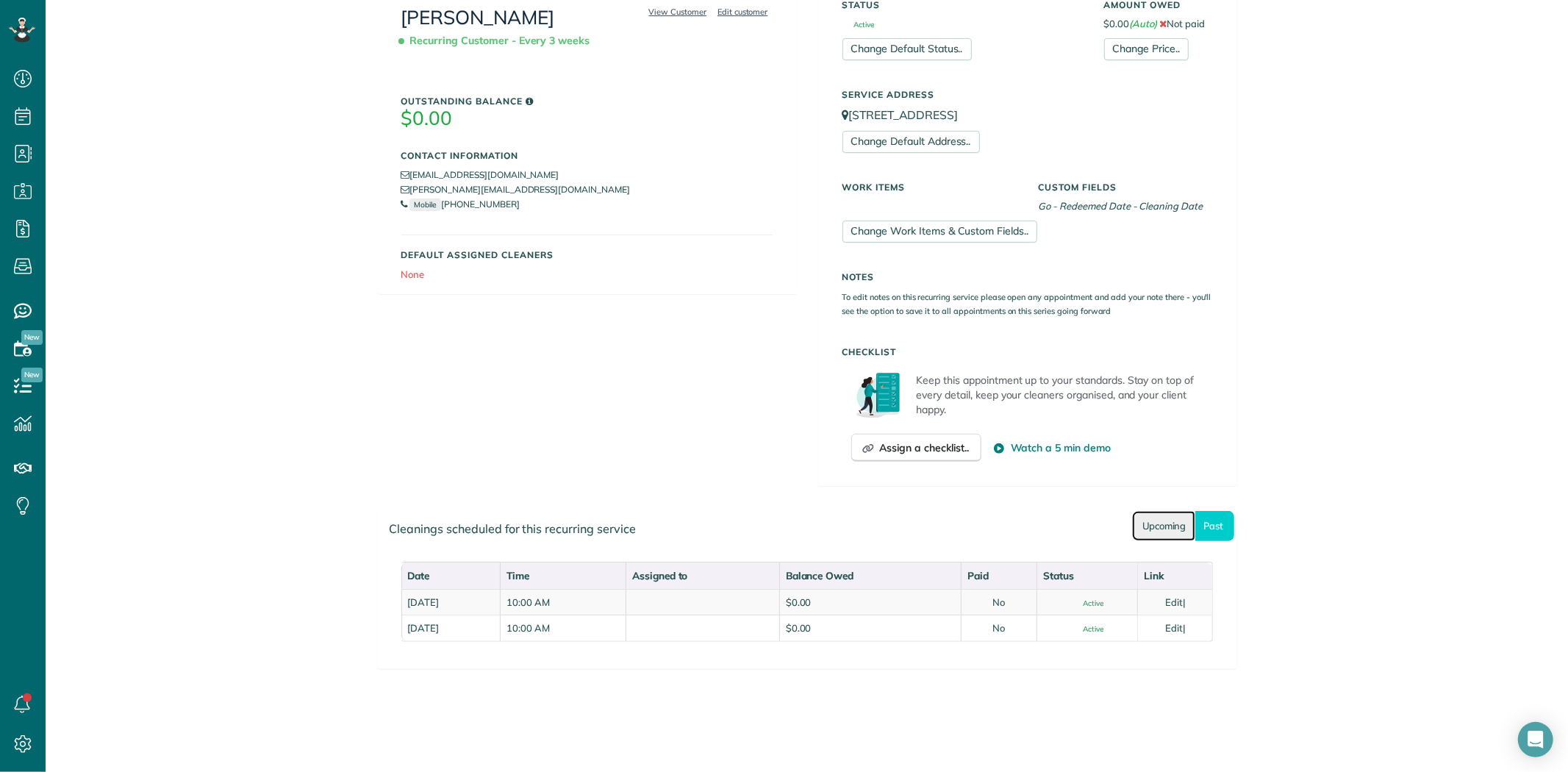
click at [1150, 522] on link "Upcoming" at bounding box center [1163, 526] width 63 height 30
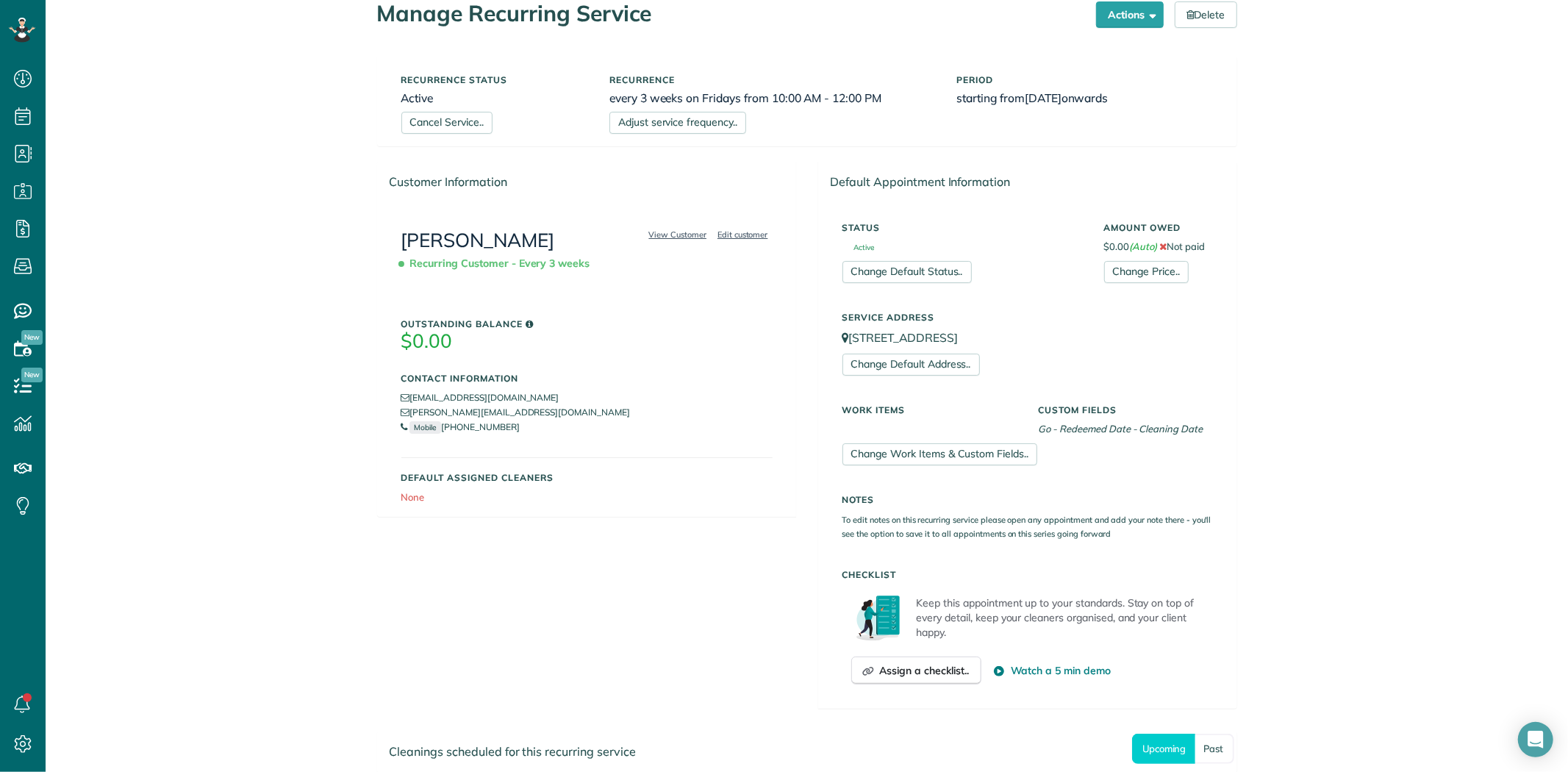
scroll to position [32, 0]
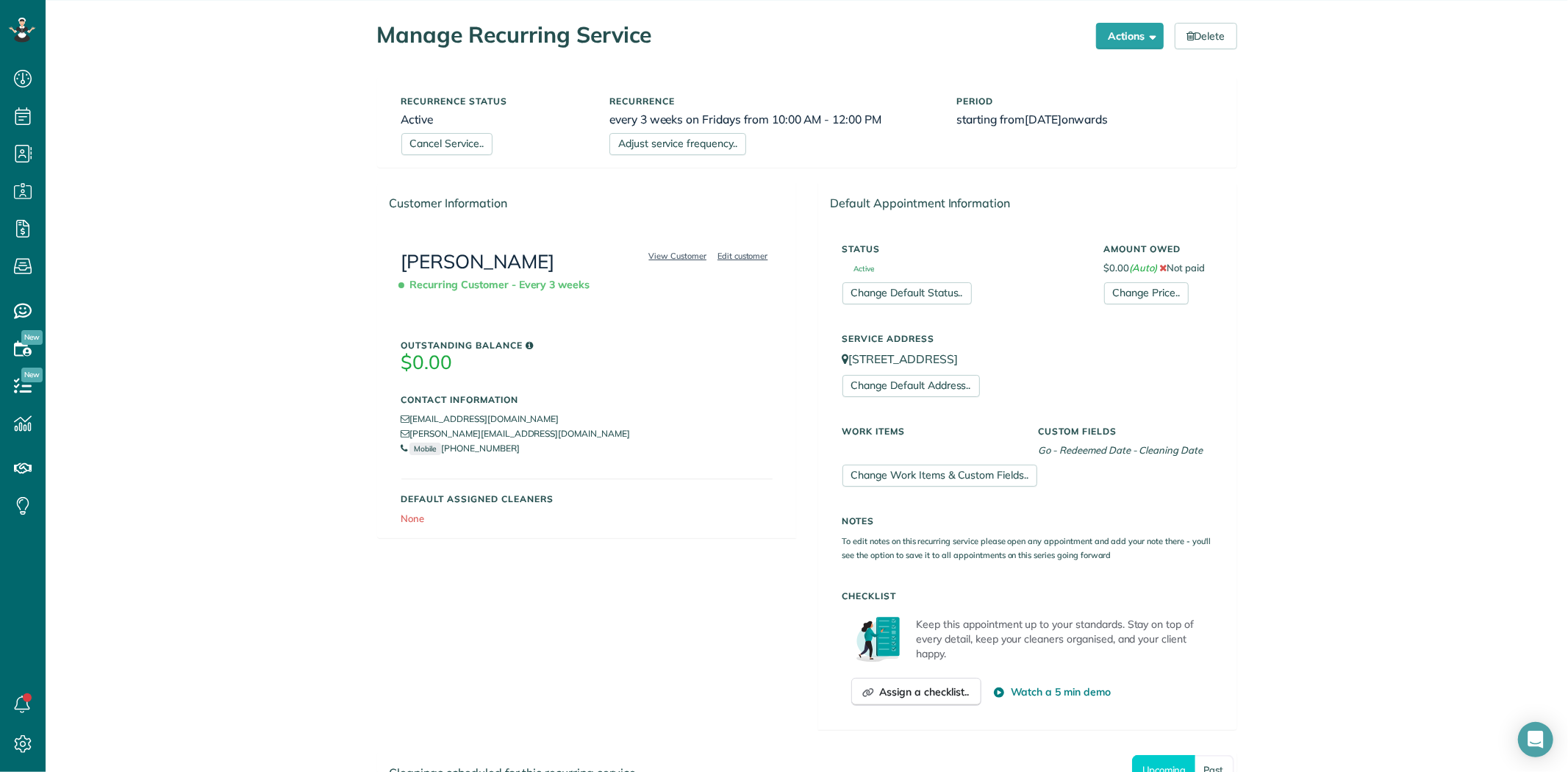
click at [494, 277] on span "Recurring Customer - Every 3 weeks" at bounding box center [498, 284] width 195 height 26
click at [497, 268] on link "[PERSON_NAME]" at bounding box center [478, 261] width 153 height 24
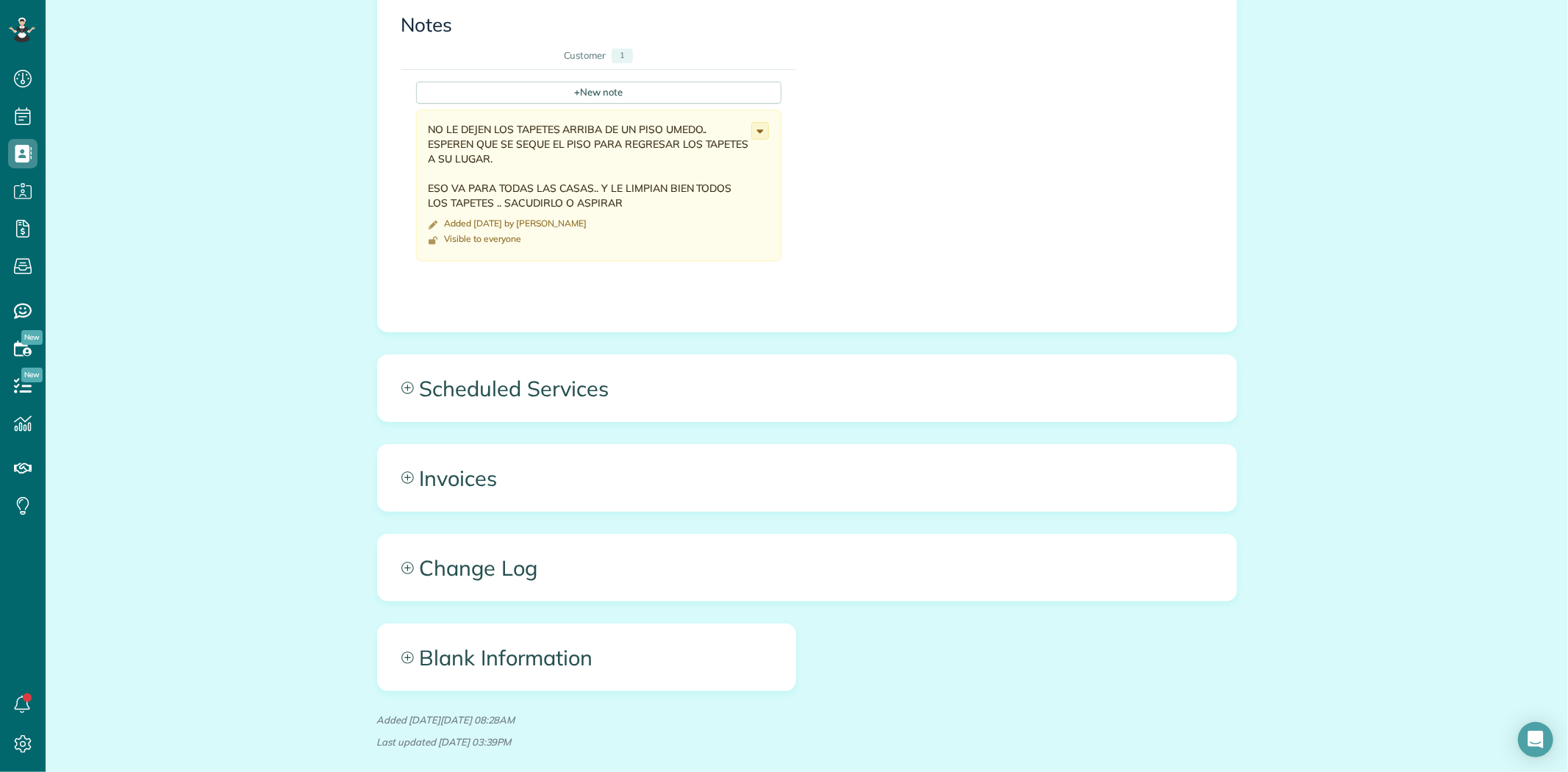
scroll to position [1746, 0]
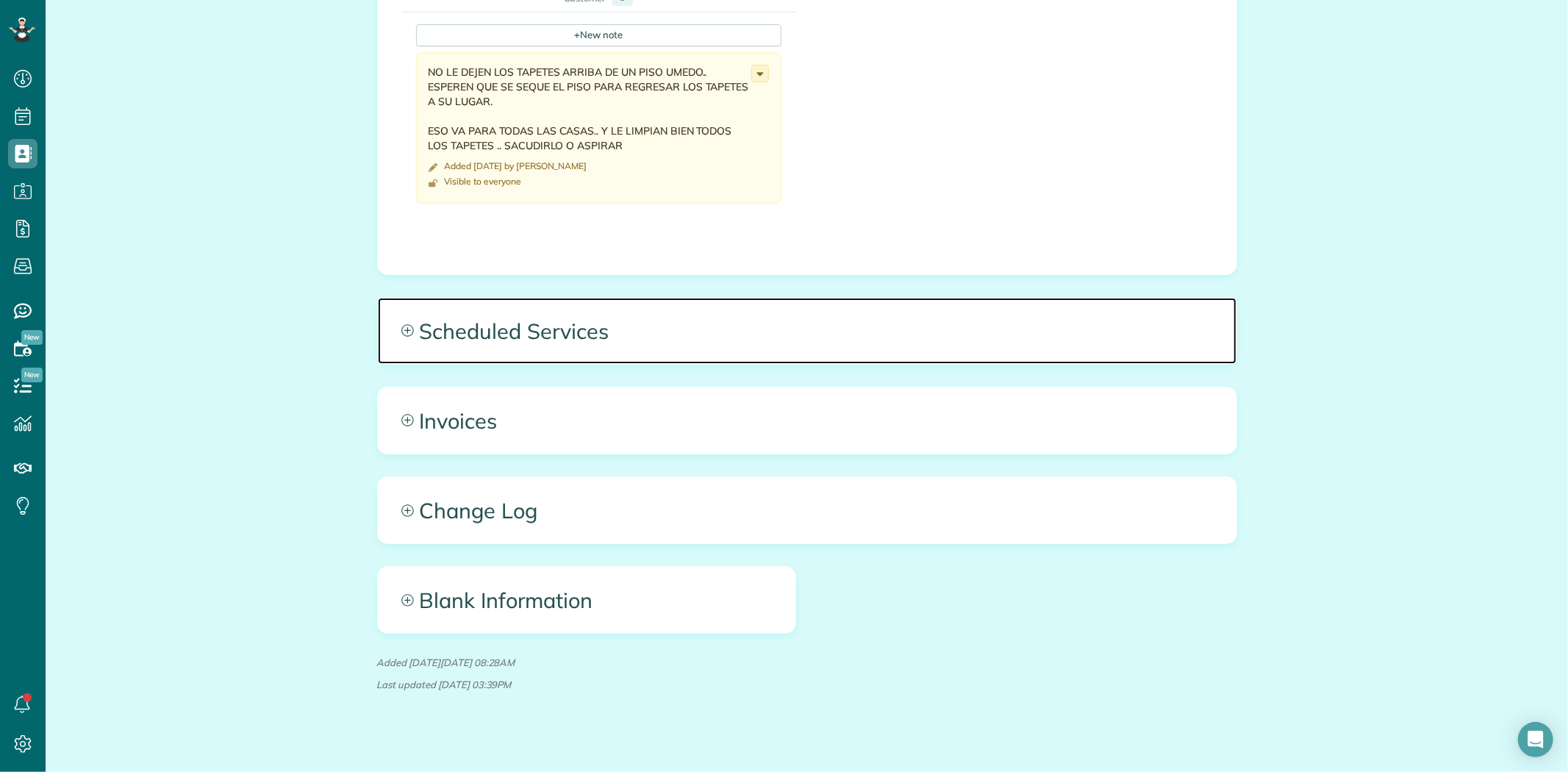
click at [553, 330] on span "Scheduled Services" at bounding box center [807, 331] width 858 height 66
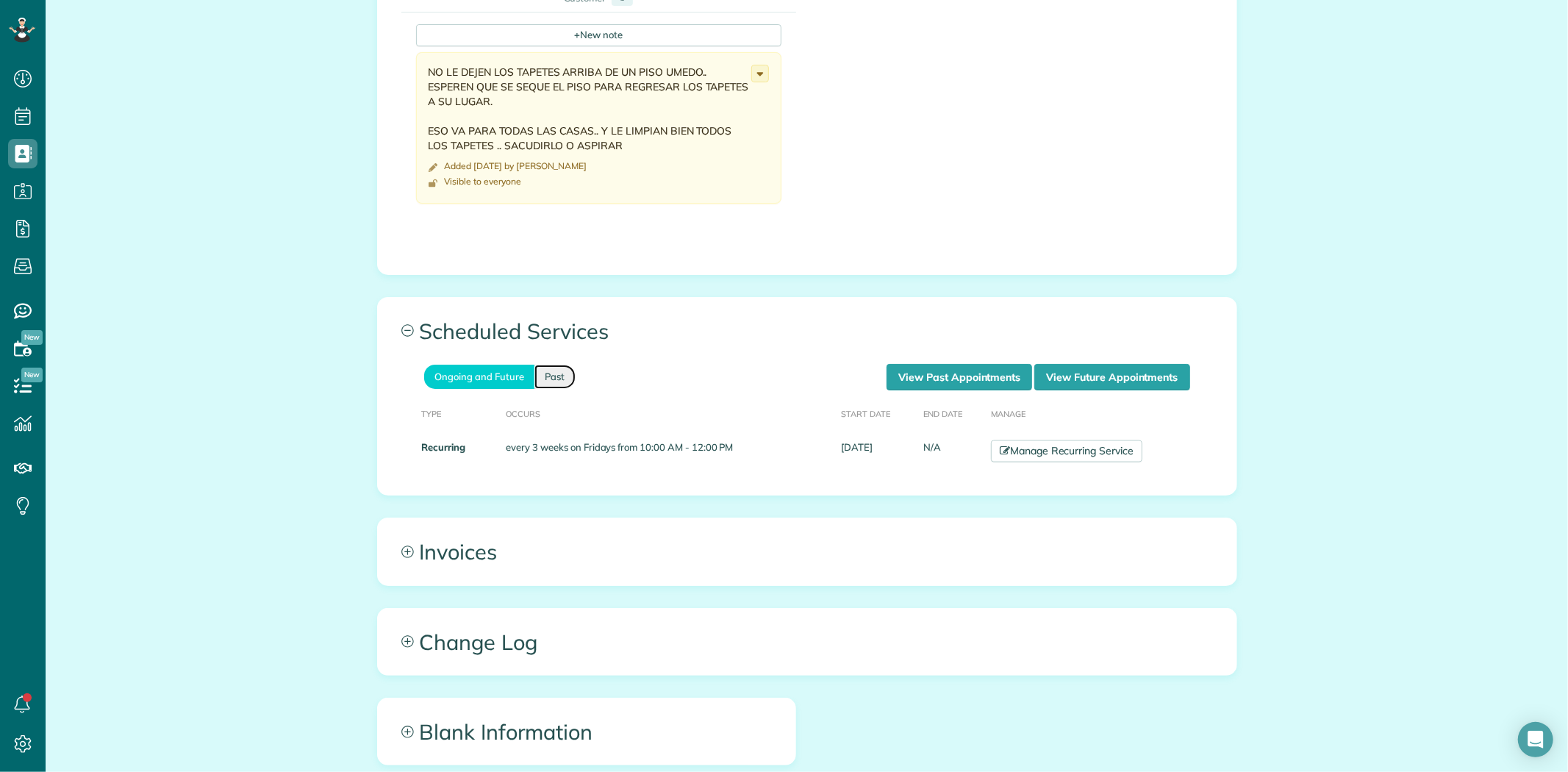
click at [542, 365] on link "Past" at bounding box center [555, 377] width 41 height 24
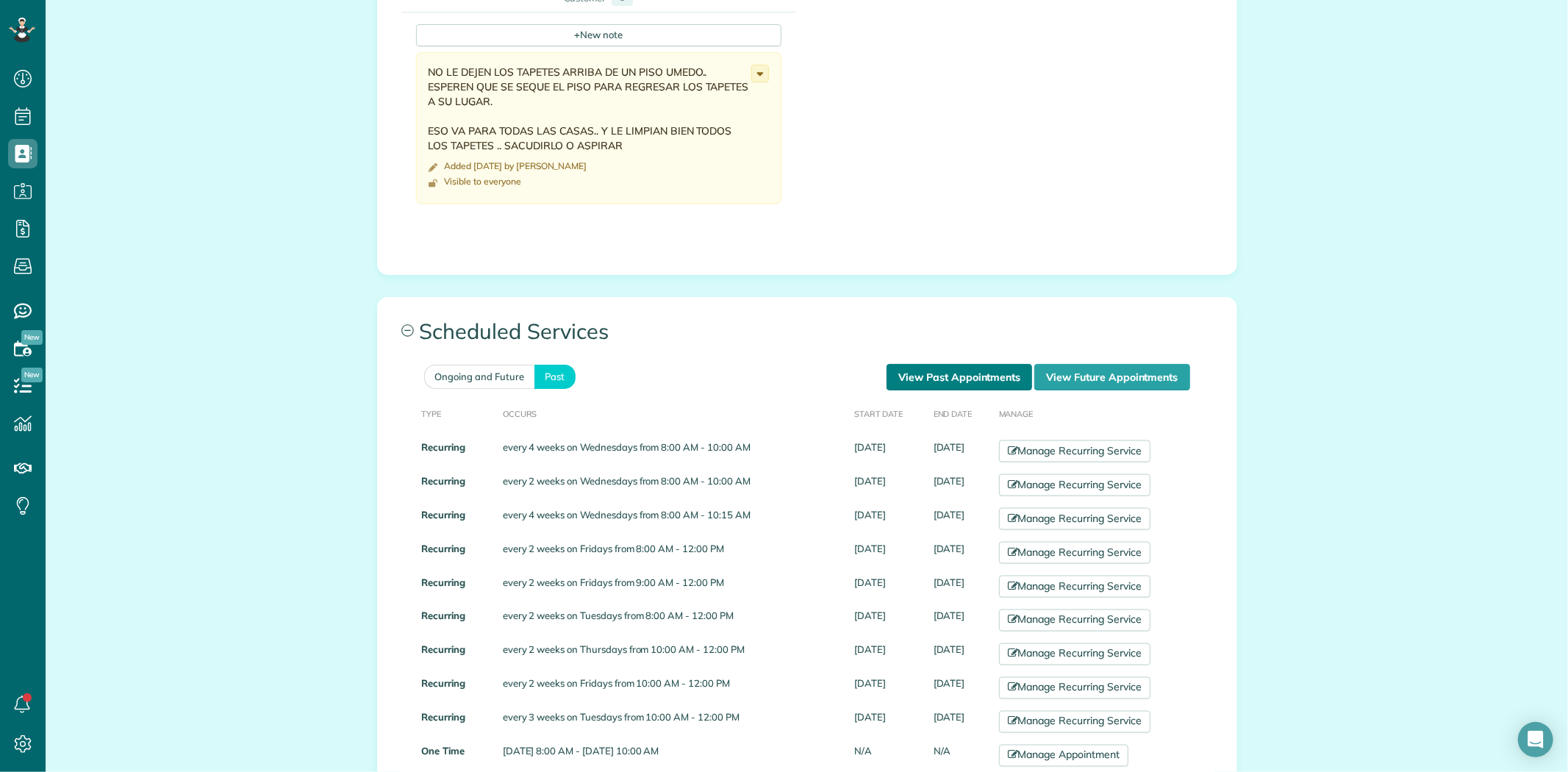
click at [965, 372] on link "View Past Appointments" at bounding box center [959, 377] width 145 height 26
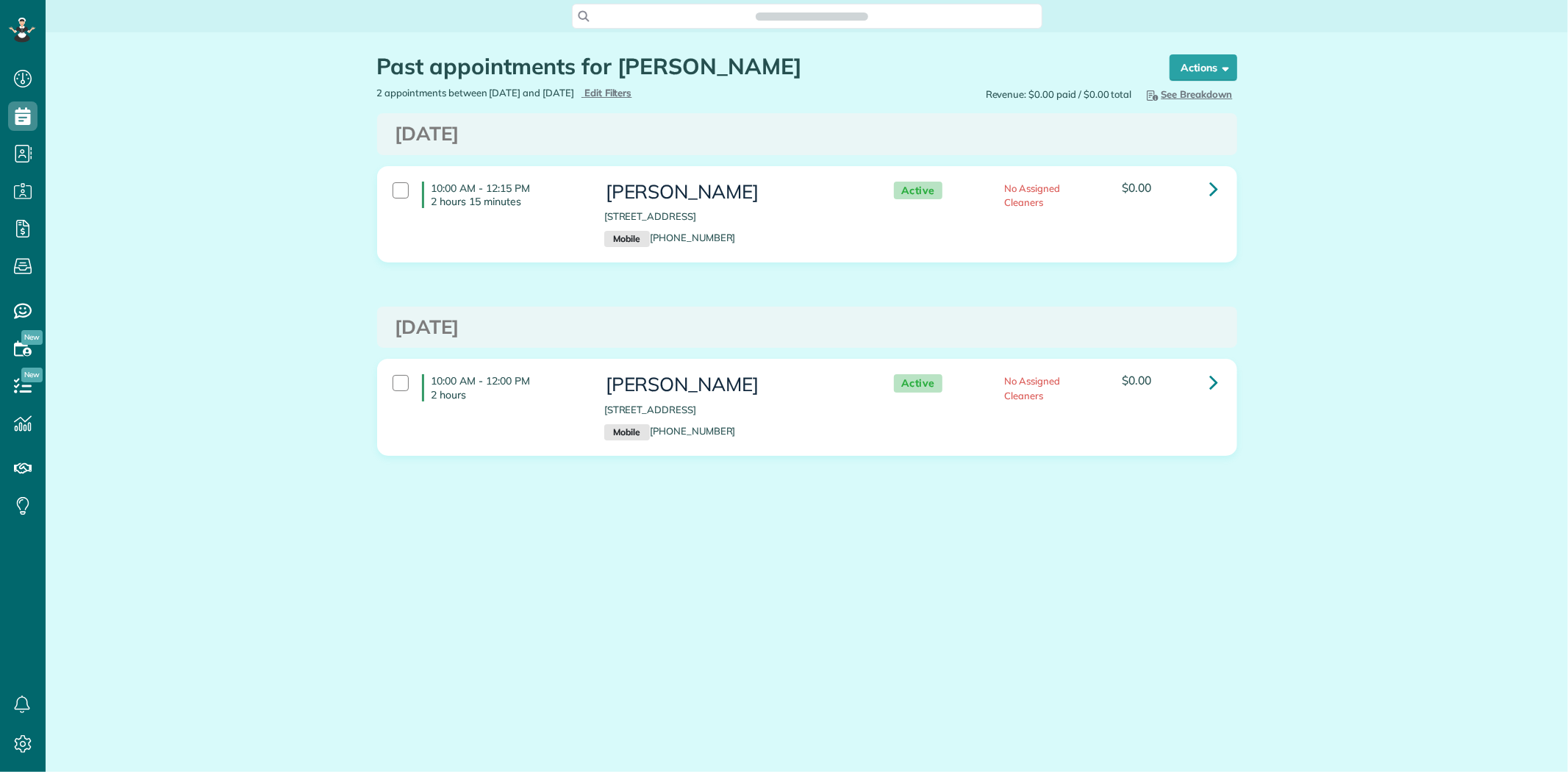
scroll to position [6, 6]
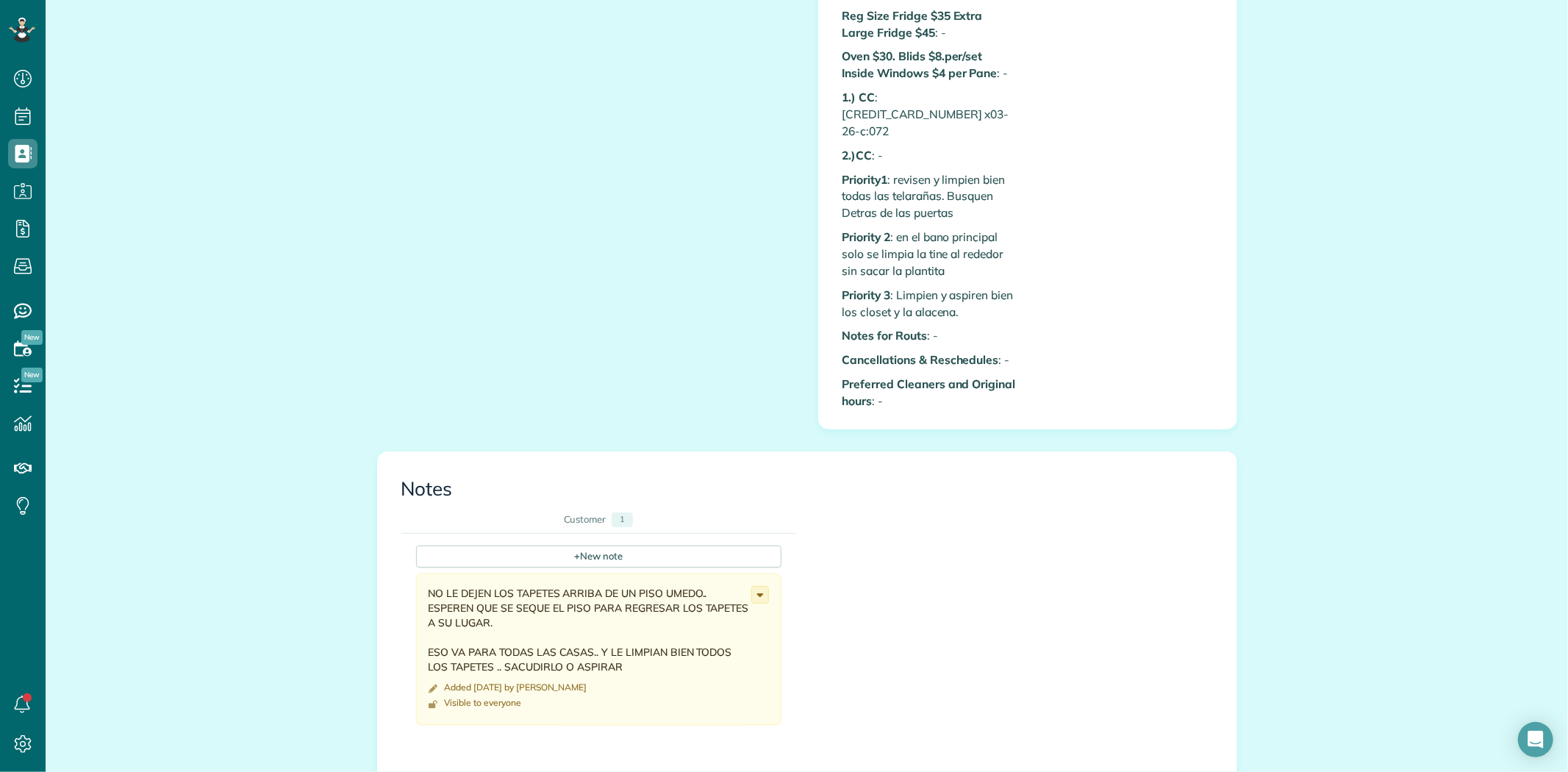
scroll to position [1552, 0]
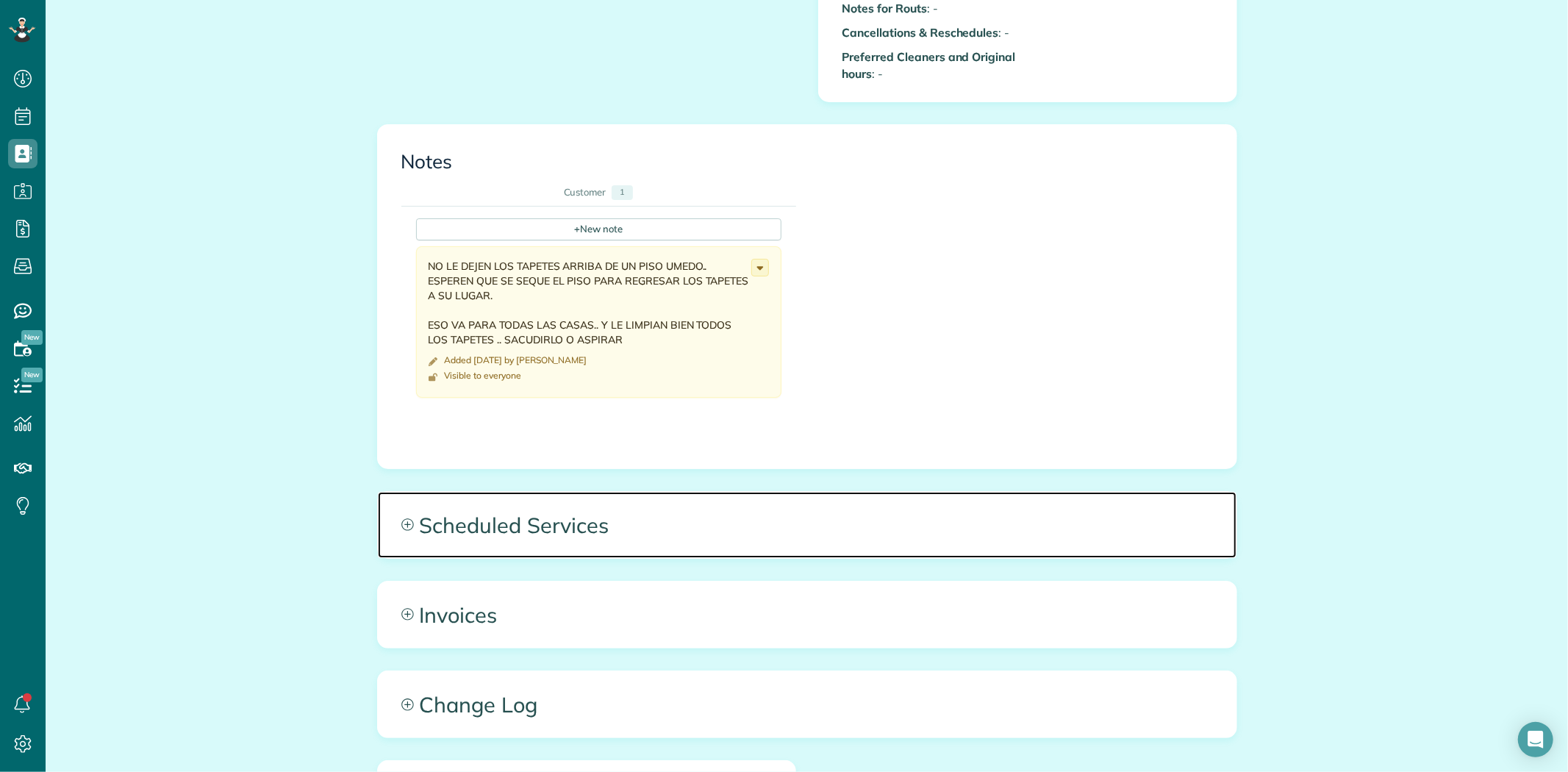
click at [531, 506] on span "Scheduled Services" at bounding box center [807, 525] width 858 height 66
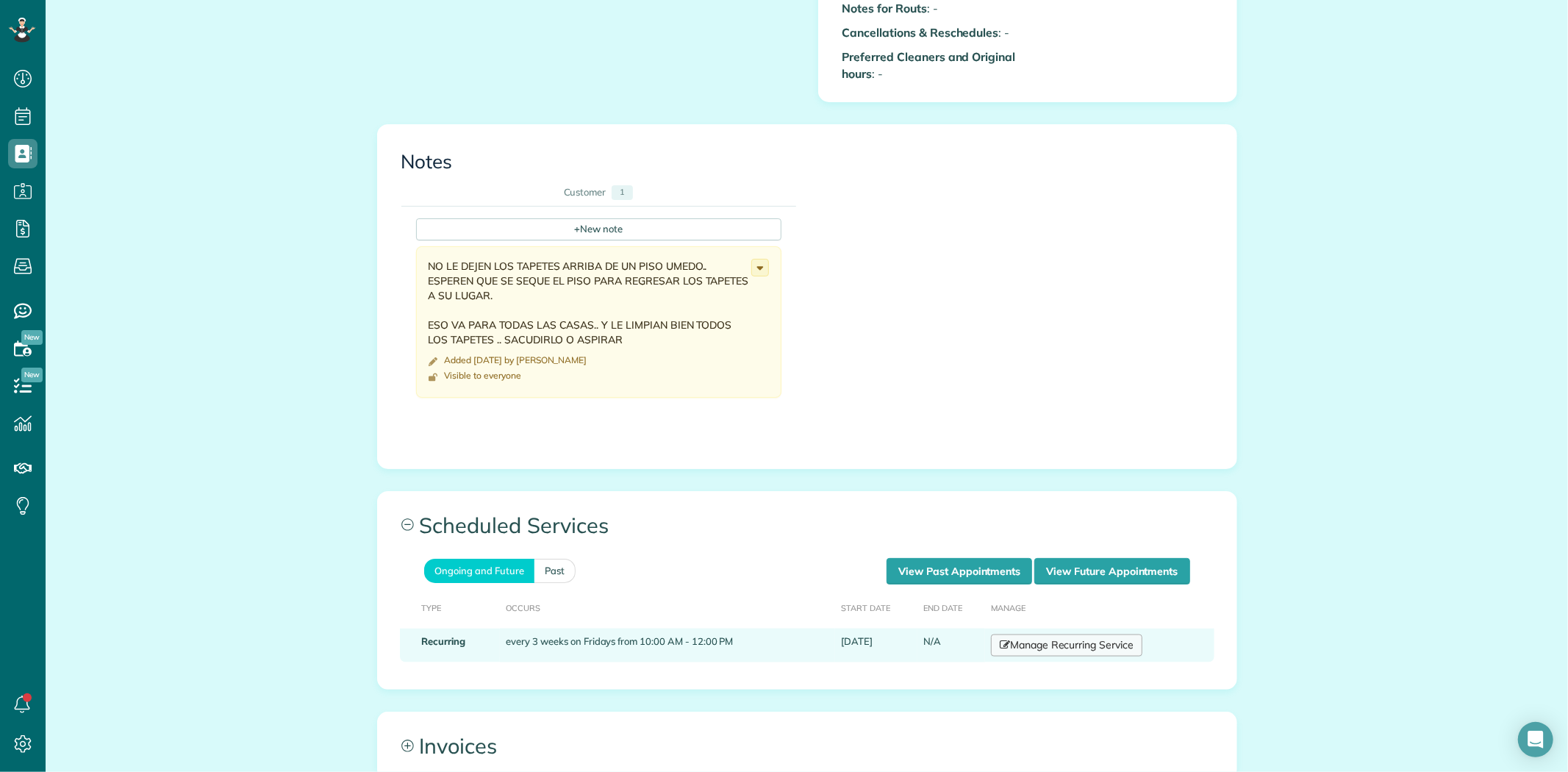
click at [1040, 634] on link "Manage Recurring Service" at bounding box center [1066, 645] width 151 height 22
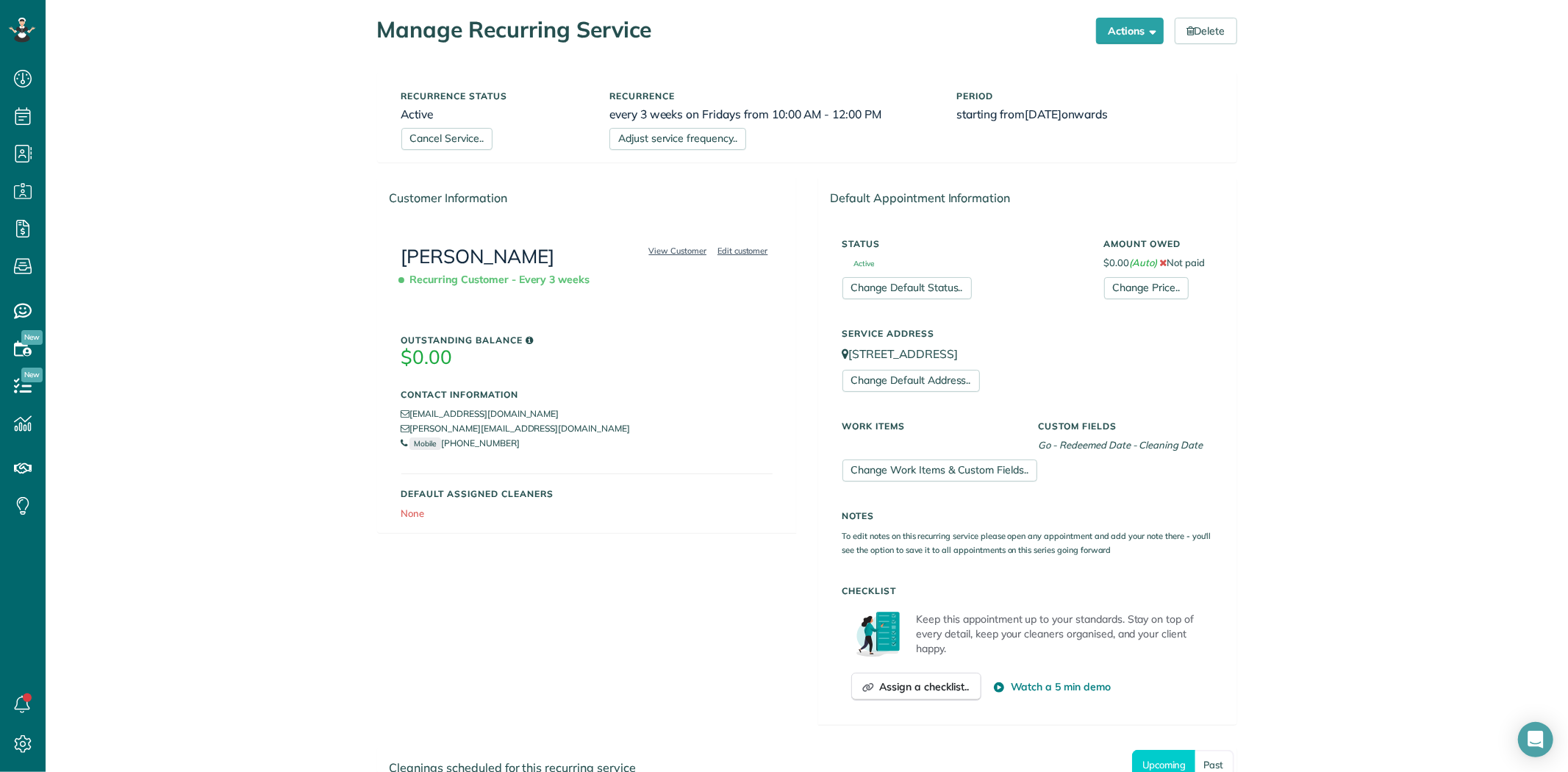
scroll to position [35, 0]
click at [456, 145] on link "Cancel Service.." at bounding box center [446, 141] width 91 height 22
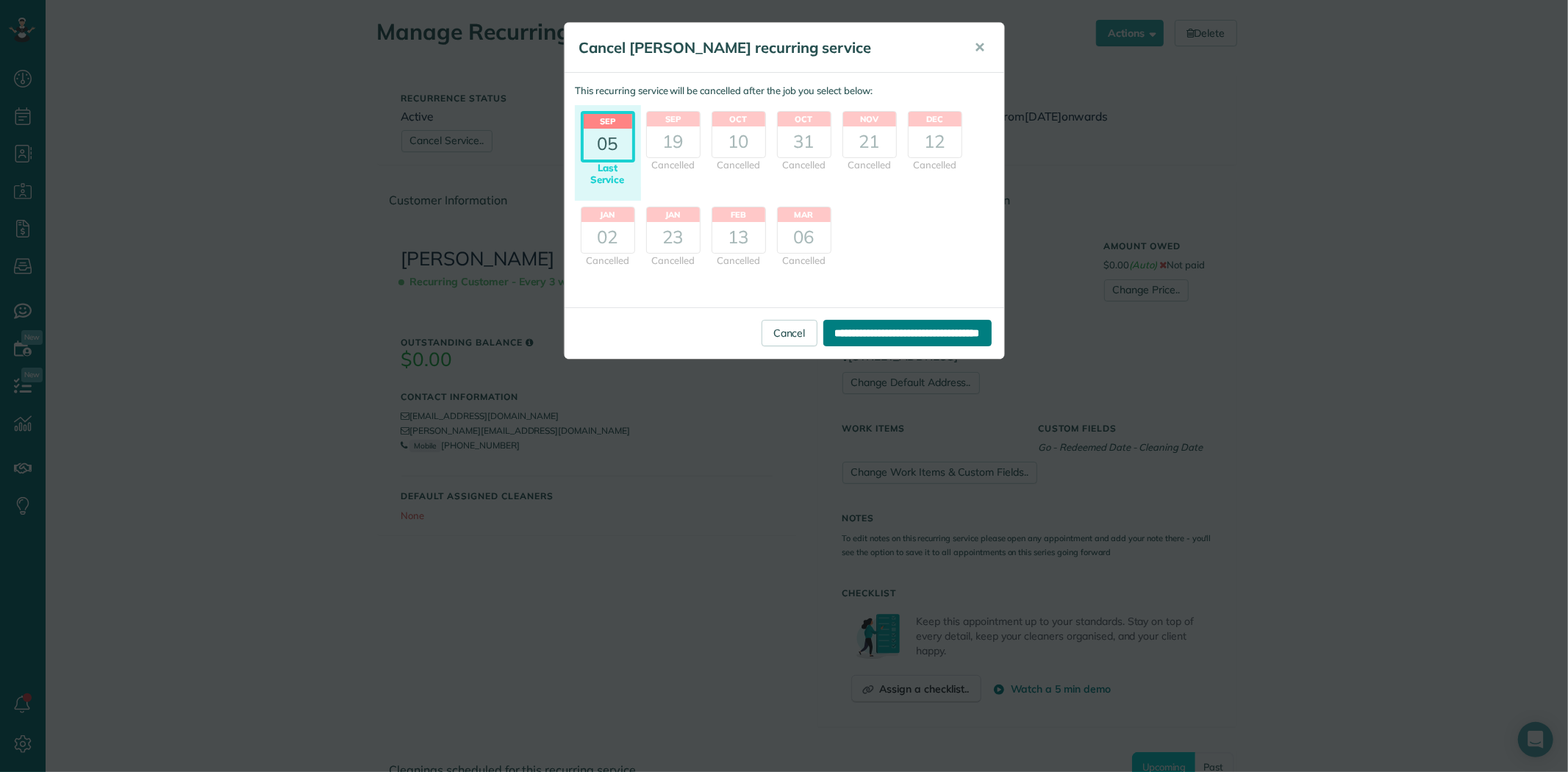
click at [842, 336] on input "**********" at bounding box center [907, 333] width 169 height 26
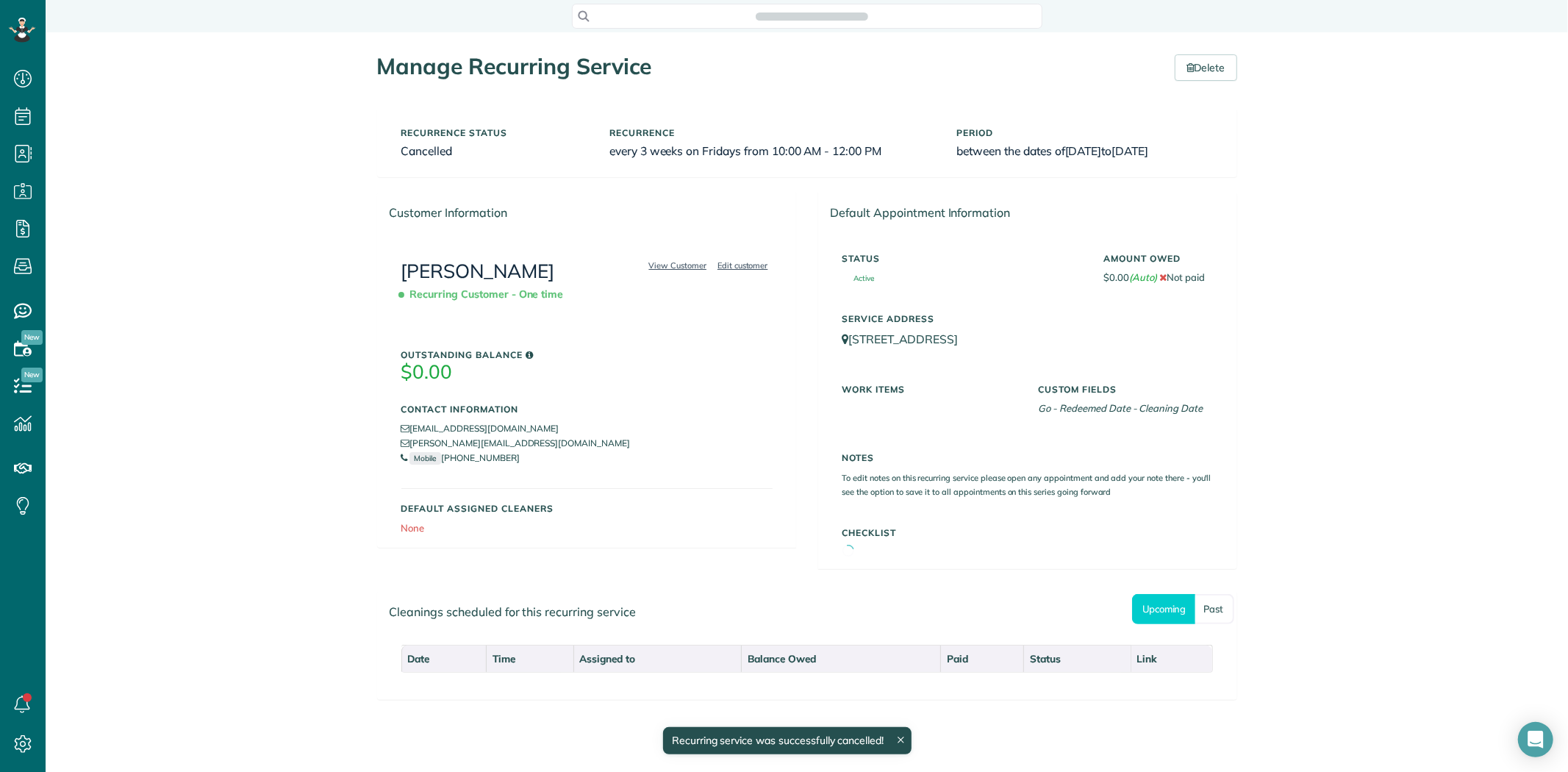
scroll to position [6, 6]
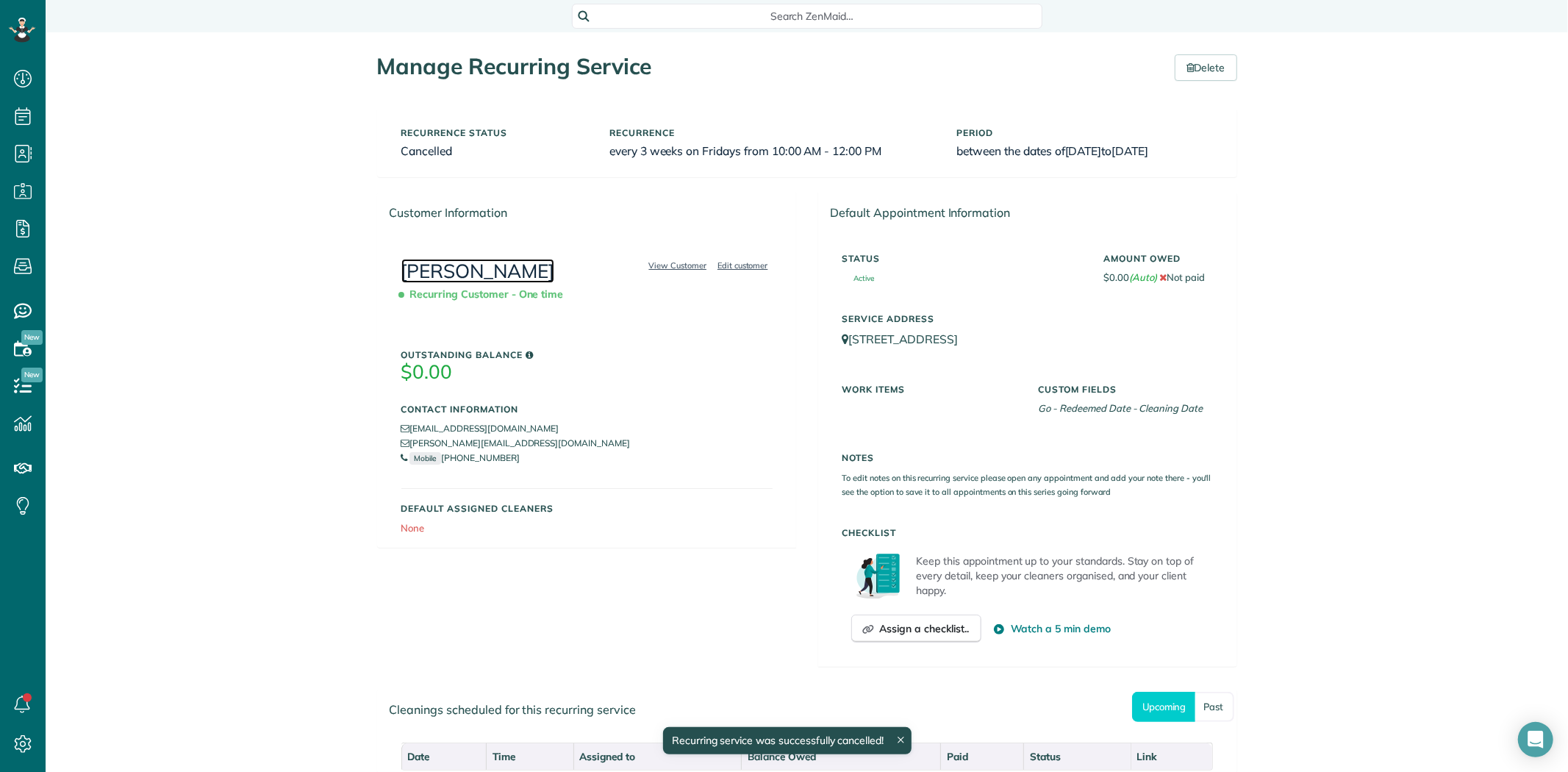
click at [483, 266] on link "[PERSON_NAME]" at bounding box center [478, 271] width 153 height 24
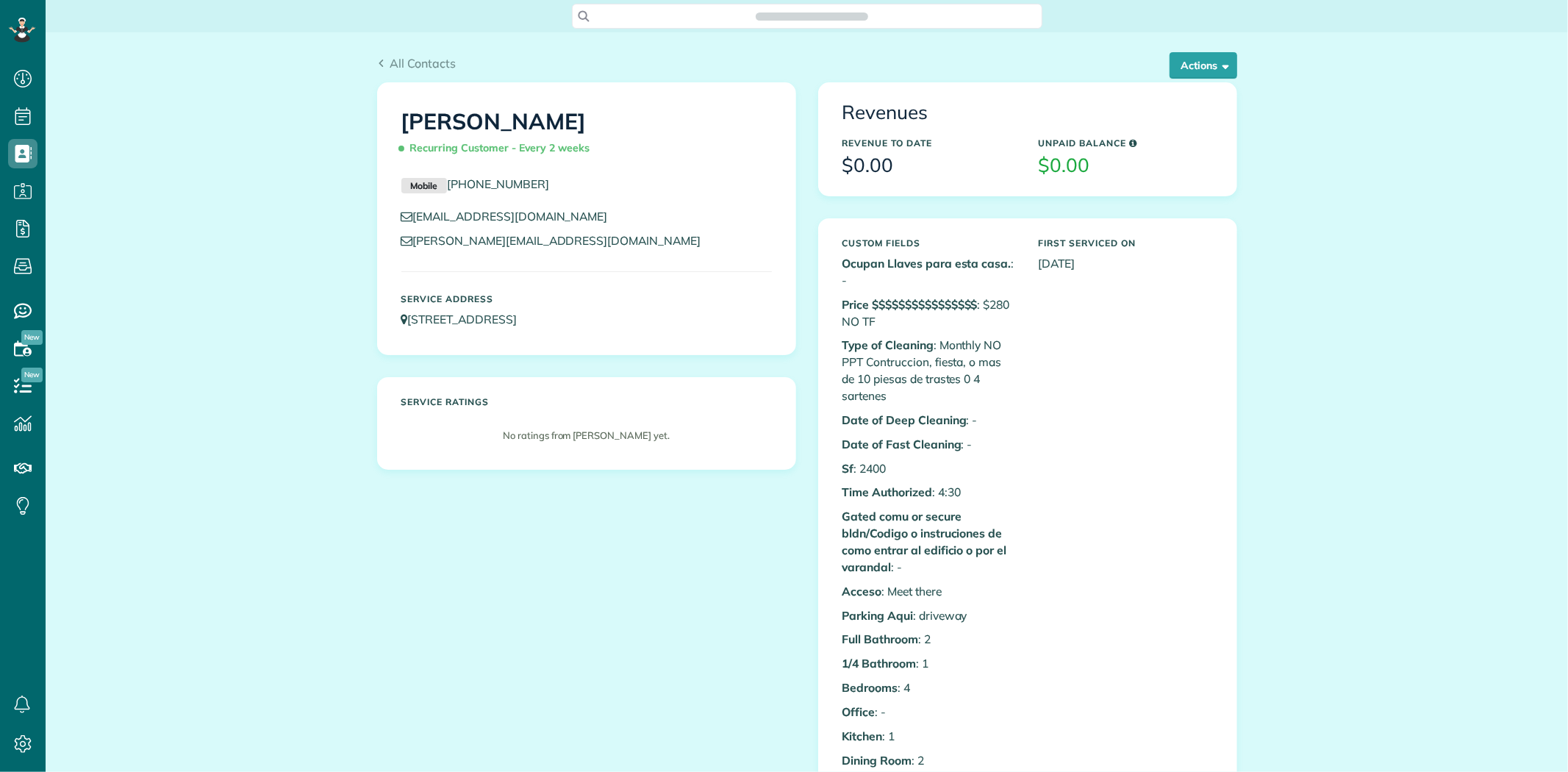
scroll to position [6, 6]
drag, startPoint x: 609, startPoint y: 144, endPoint x: 412, endPoint y: 149, distance: 197.1
click at [412, 149] on h1 "Alison Bellamy Recurring Customer - Every 2 weeks" at bounding box center [586, 135] width 370 height 51
click at [588, 123] on h1 "Alison Bellamy Recurring Customer - Every 2 weeks" at bounding box center [586, 135] width 370 height 51
drag, startPoint x: 588, startPoint y: 123, endPoint x: 407, endPoint y: 127, distance: 181.0
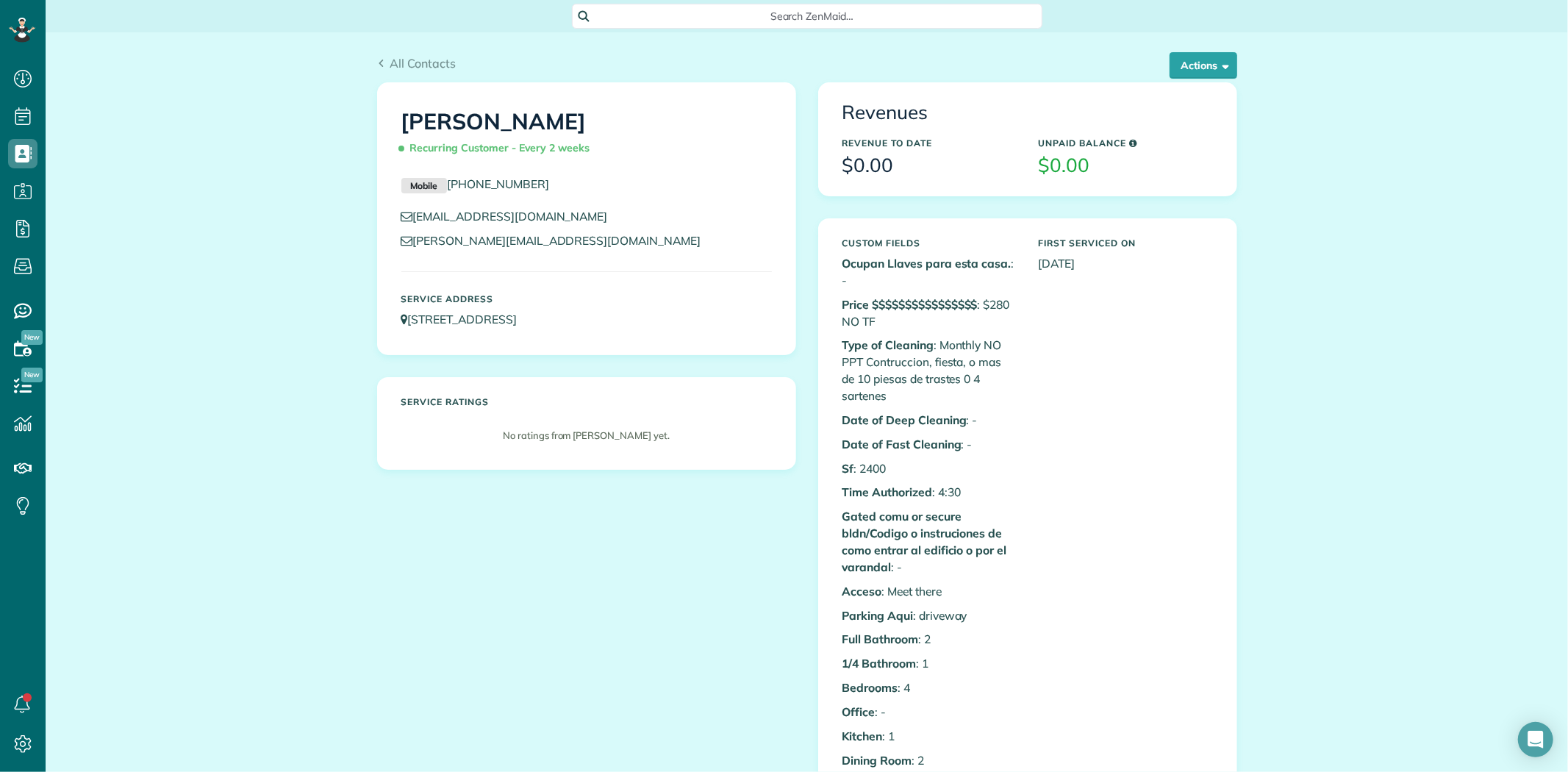
click at [407, 127] on h1 "Alison Bellamy Recurring Customer - Every 2 weeks" at bounding box center [586, 135] width 370 height 51
copy h1 "[PERSON_NAME]"
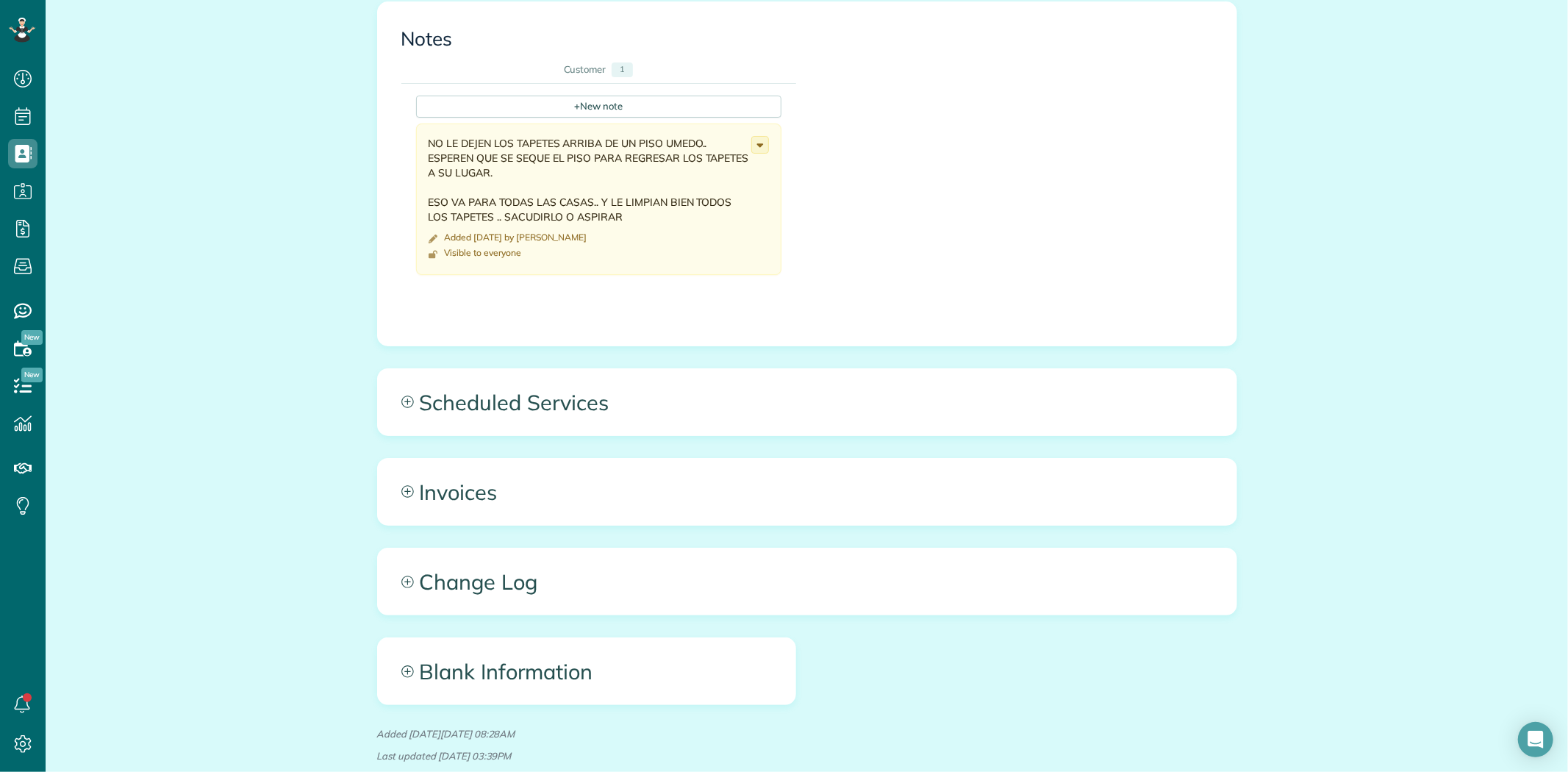
scroll to position [1746, 0]
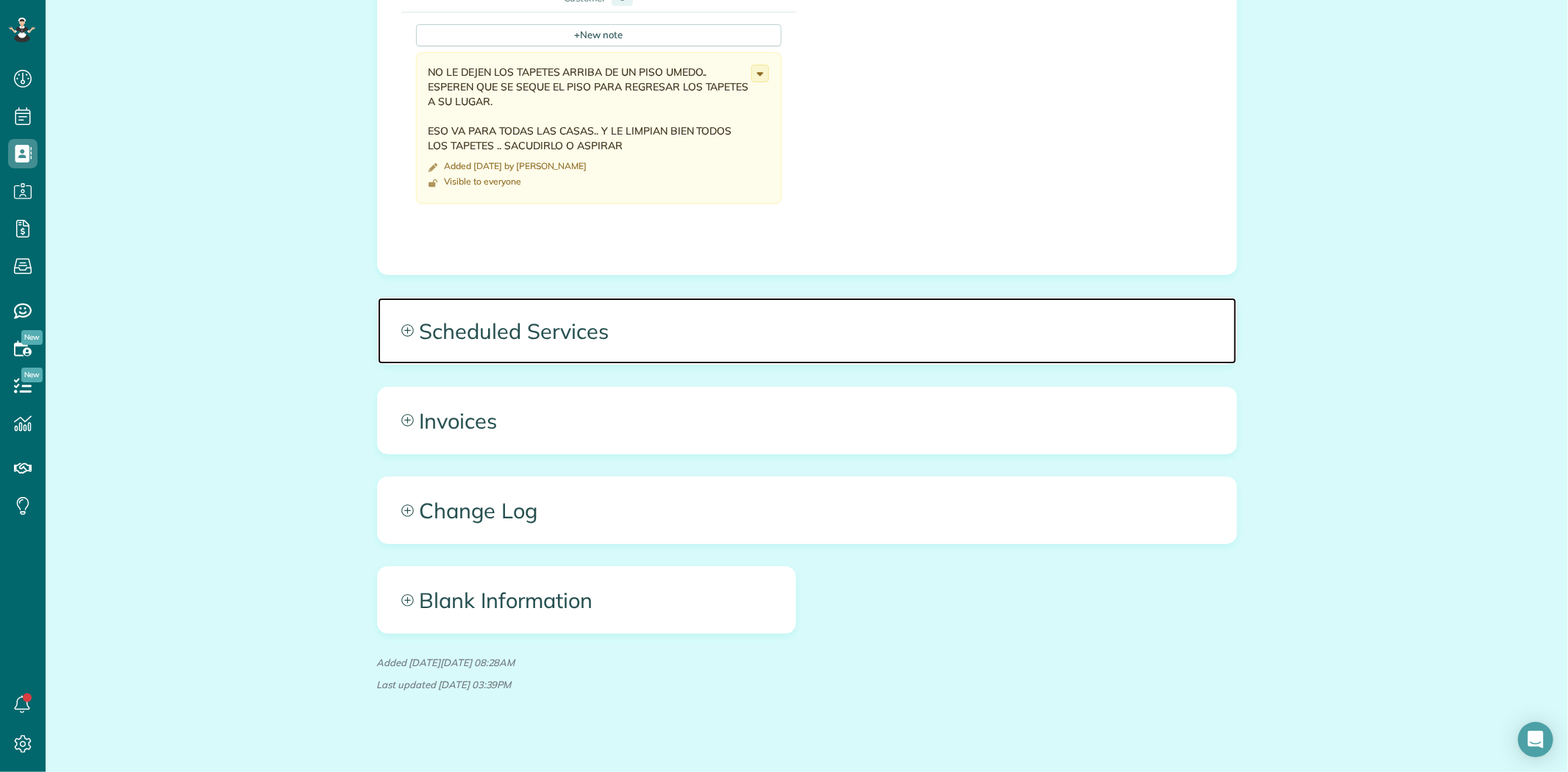
drag, startPoint x: 542, startPoint y: 314, endPoint x: 714, endPoint y: 324, distance: 172.3
click at [542, 313] on span "Scheduled Services" at bounding box center [807, 331] width 858 height 66
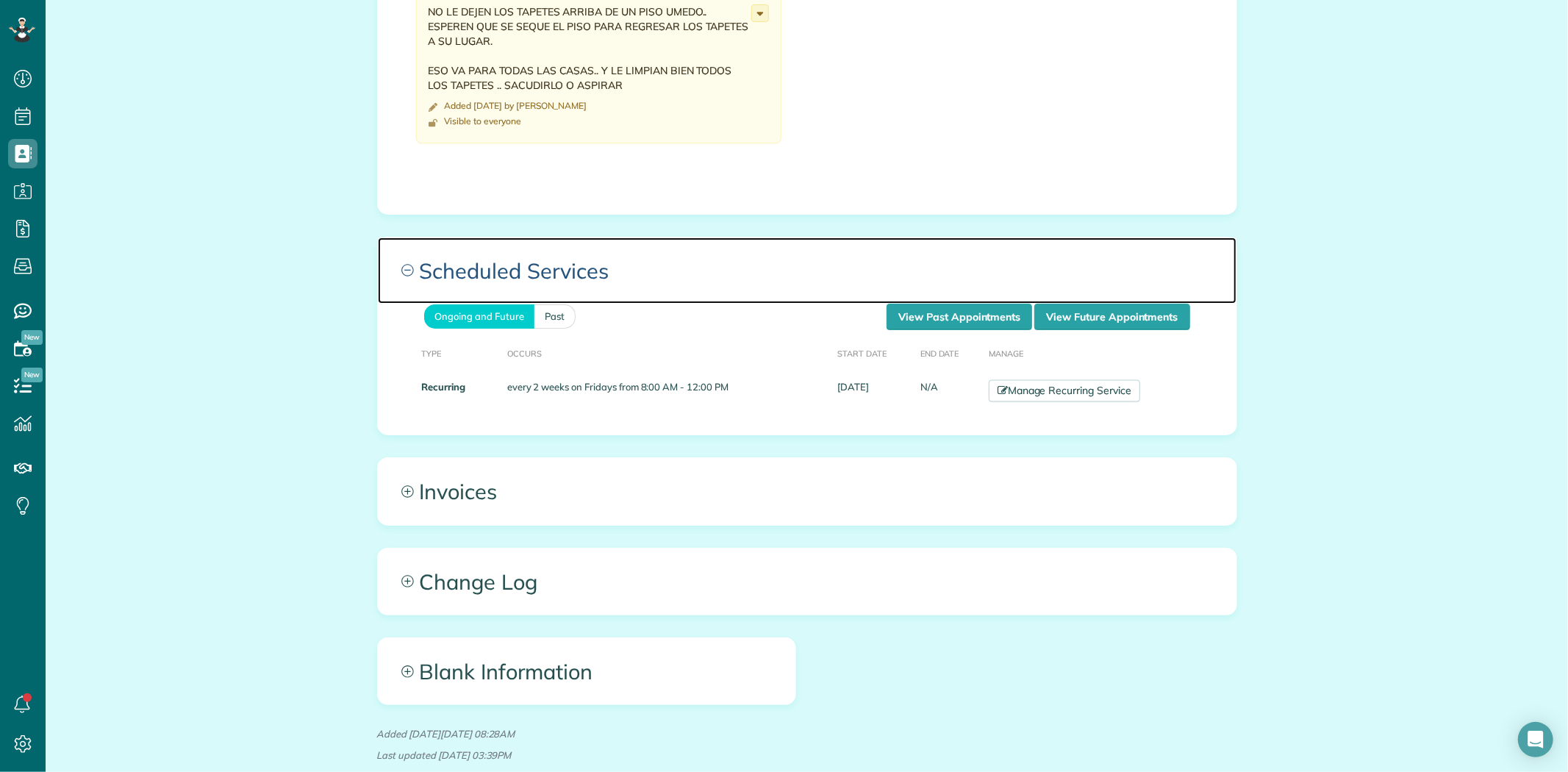
scroll to position [1877, 0]
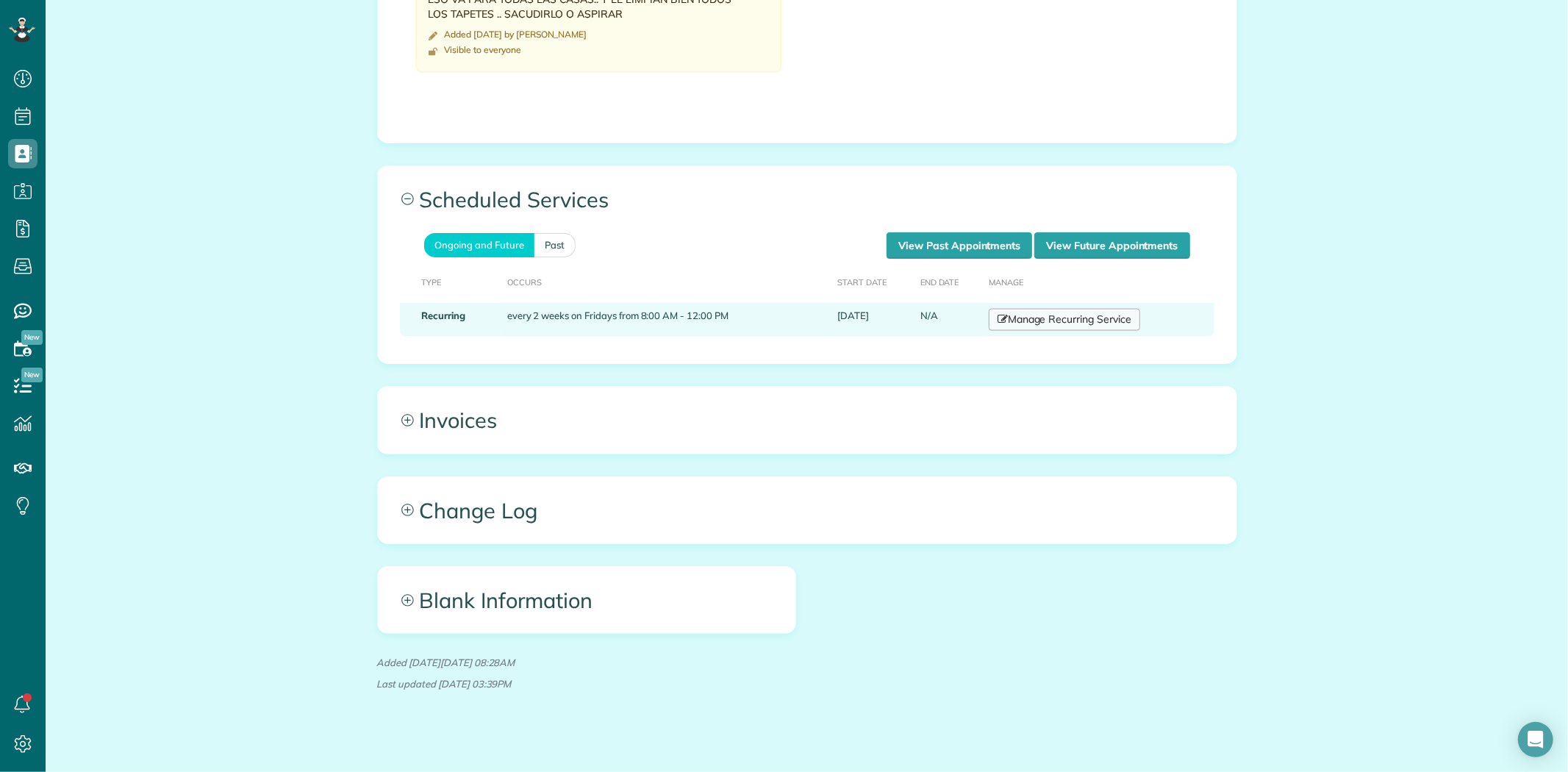
click at [1047, 313] on link "Manage Recurring Service" at bounding box center [1064, 319] width 151 height 22
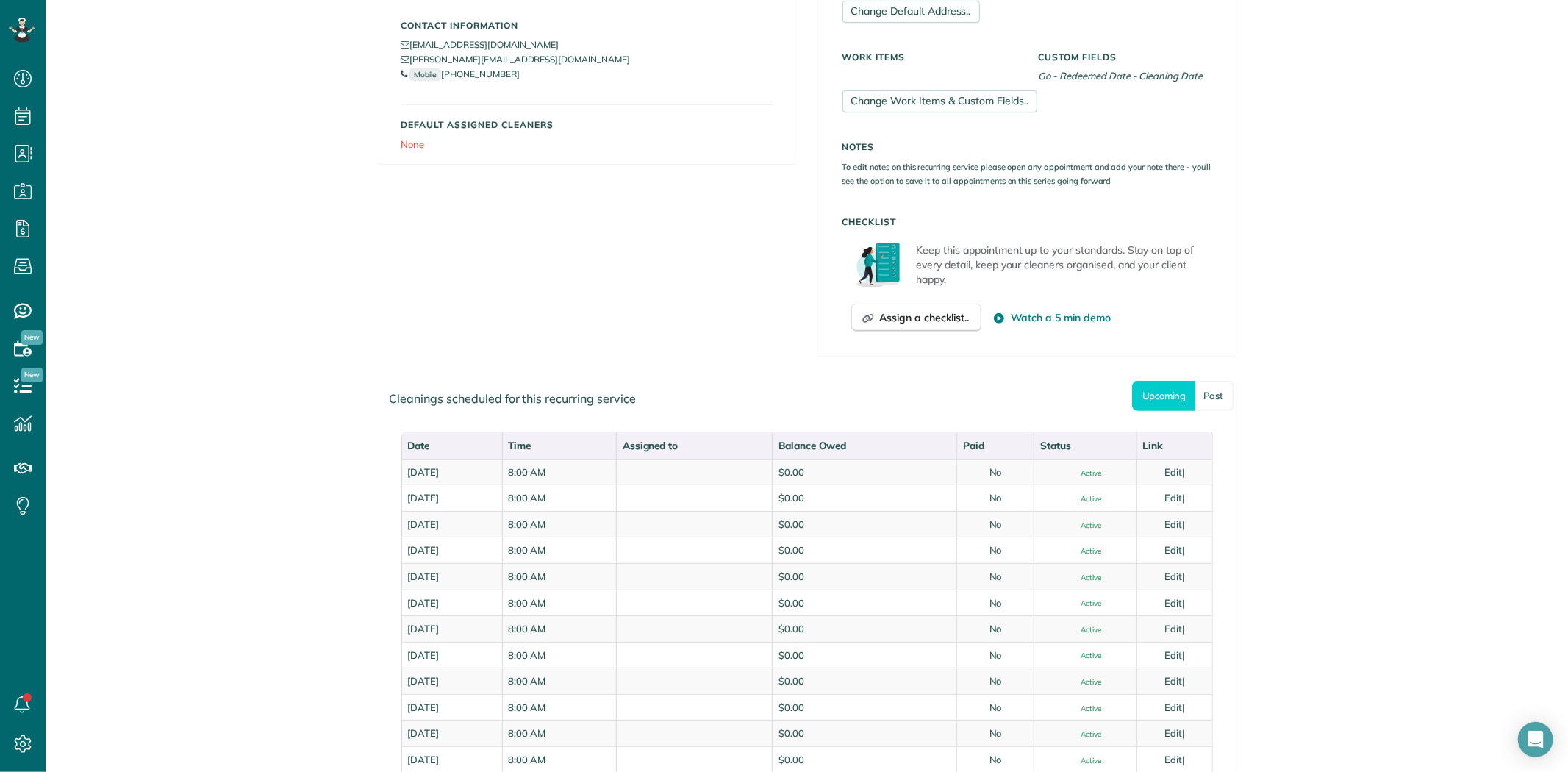
scroll to position [408, 0]
